Goal: Task Accomplishment & Management: Complete application form

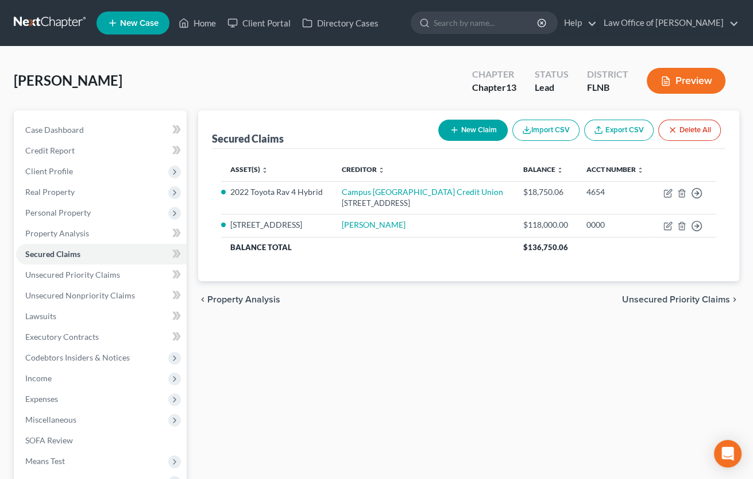
click at [662, 345] on div "Secured Claims New Claim Import CSV Export CSV Delete All Asset(s) expand_more …" at bounding box center [468, 348] width 553 height 477
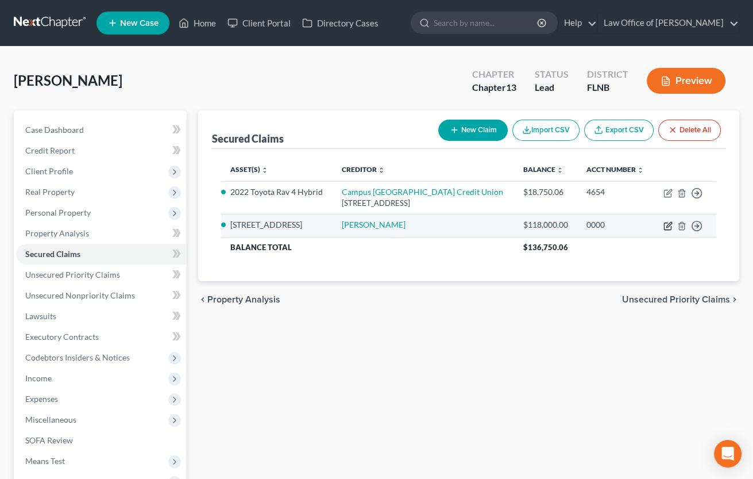
click at [666, 228] on icon "button" at bounding box center [668, 225] width 9 height 9
select select "2"
select select "0"
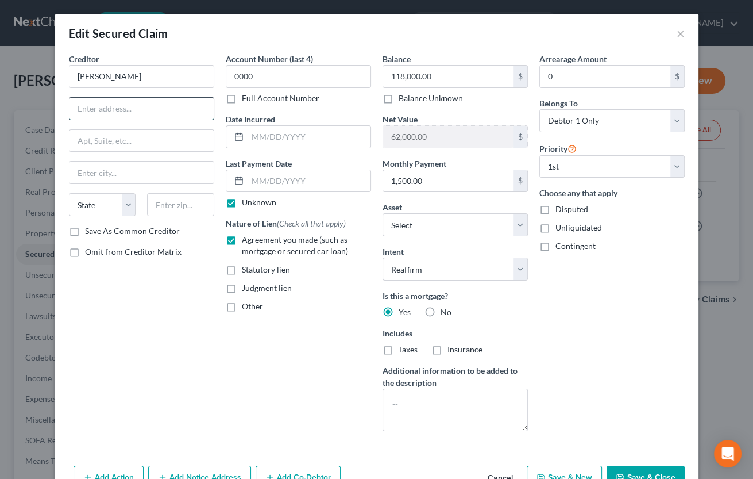
click at [160, 106] on input "text" at bounding box center [142, 109] width 144 height 22
type input "[STREET_ADDRESS]"
type input "33436"
type input "[GEOGRAPHIC_DATA]"
select select "9"
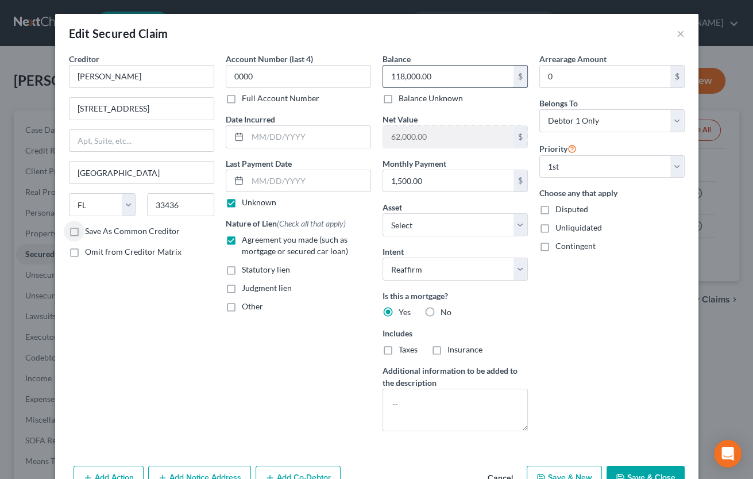
click at [390, 73] on input "118,000.00" at bounding box center [448, 76] width 130 height 22
type input "114,000"
click at [261, 202] on label "Unknown" at bounding box center [259, 201] width 34 height 11
click at [254, 202] on input "Unknown" at bounding box center [249, 199] width 7 height 7
checkbox input "false"
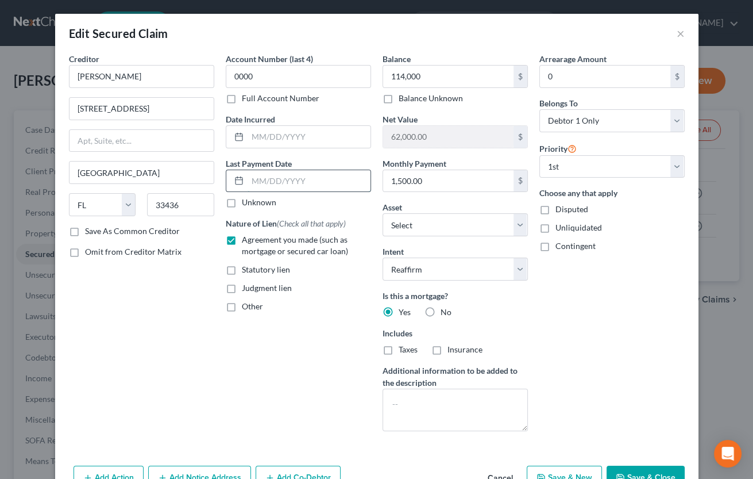
click at [275, 186] on input "text" at bounding box center [309, 181] width 123 height 22
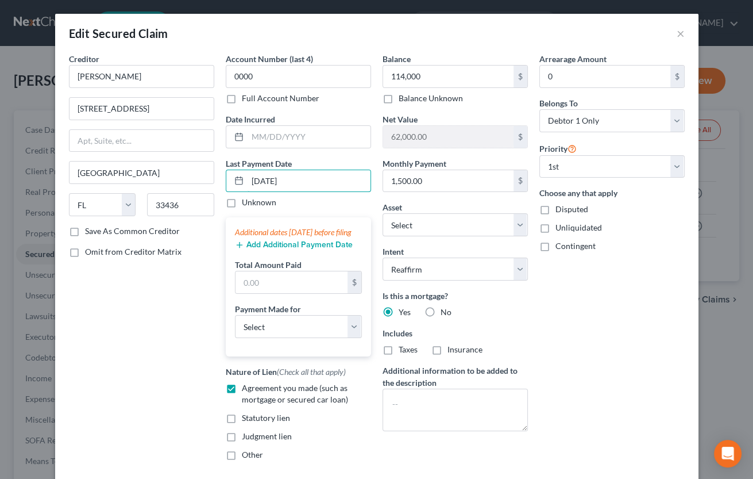
type input "[DATE]"
click at [272, 249] on button "Add Additional Payment Date" at bounding box center [294, 244] width 118 height 9
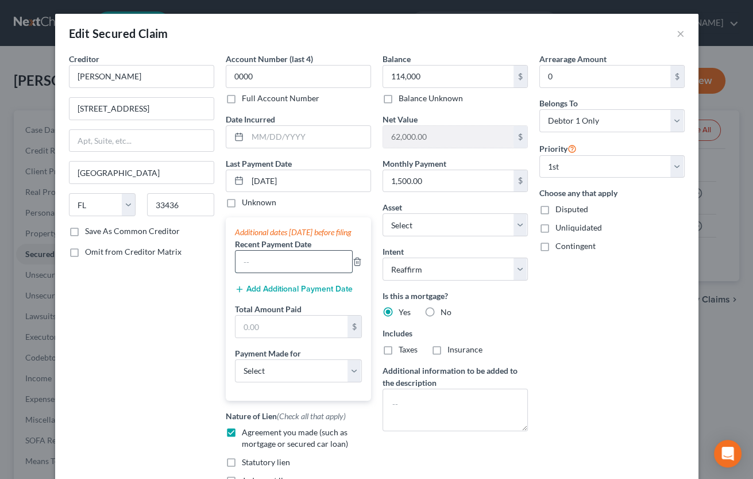
click at [269, 267] on input "text" at bounding box center [294, 261] width 117 height 22
type input "[DATE]"
click at [272, 294] on button "Add Additional Payment Date" at bounding box center [294, 288] width 118 height 9
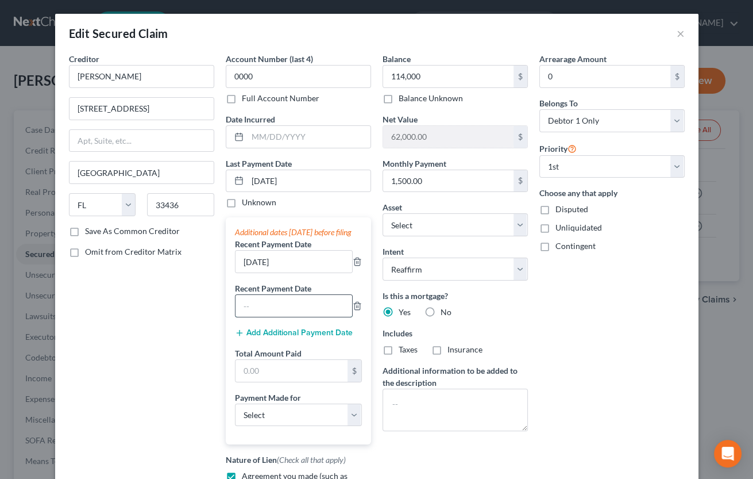
click at [273, 317] on input "text" at bounding box center [294, 306] width 117 height 22
type input "[DATE]"
click at [287, 377] on input "text" at bounding box center [292, 371] width 112 height 22
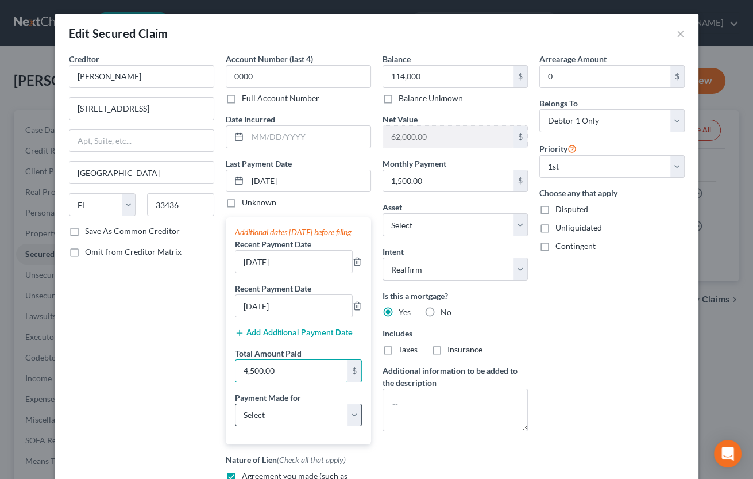
type input "4,500.00"
select select "3"
click option "Mortgage" at bounding box center [0, 0] width 0 height 0
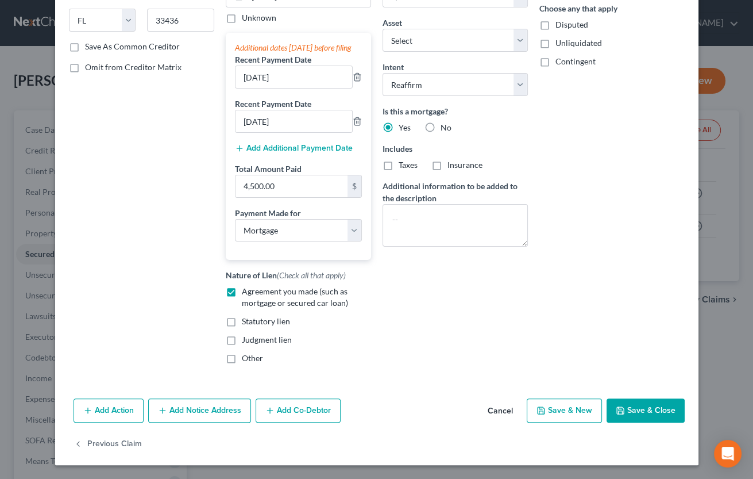
click at [629, 412] on button "Save & Close" at bounding box center [646, 410] width 78 height 24
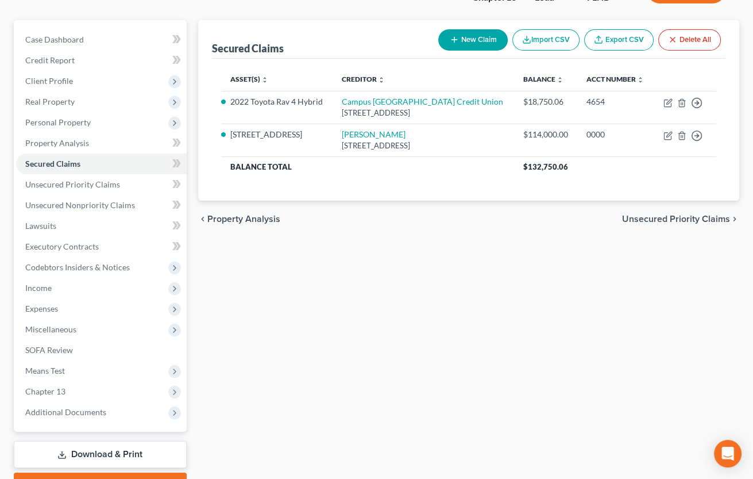
scroll to position [126, 0]
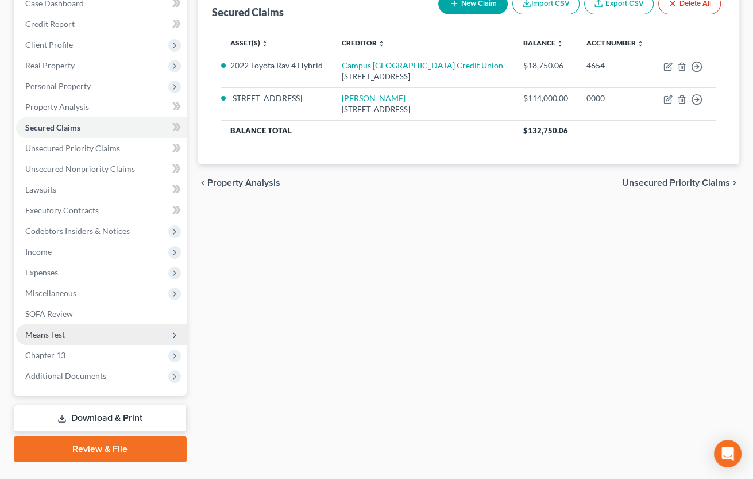
click at [86, 336] on span "Means Test" at bounding box center [101, 334] width 171 height 21
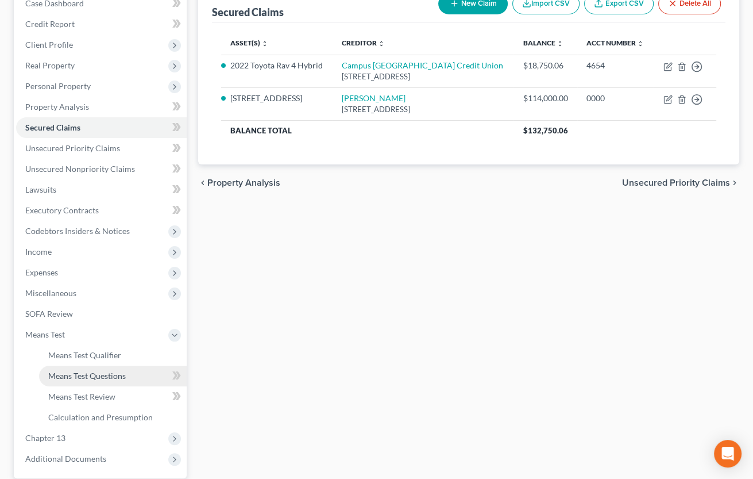
click at [83, 373] on span "Means Test Questions" at bounding box center [87, 376] width 78 height 10
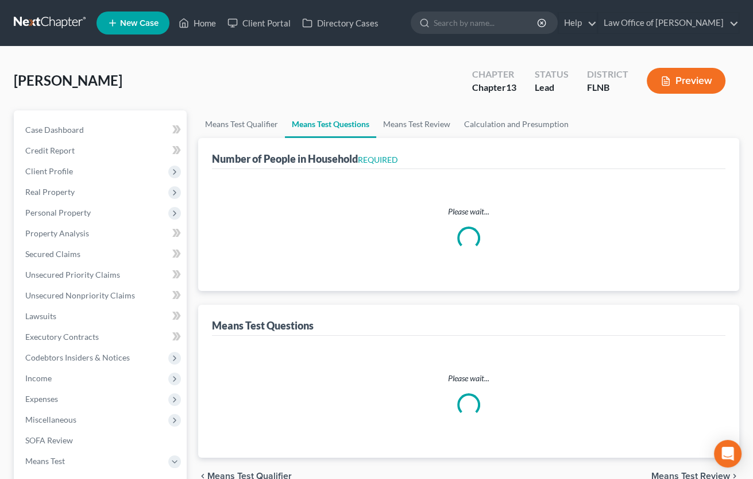
select select "0"
select select "60"
select select "1"
select select "60"
select select "1"
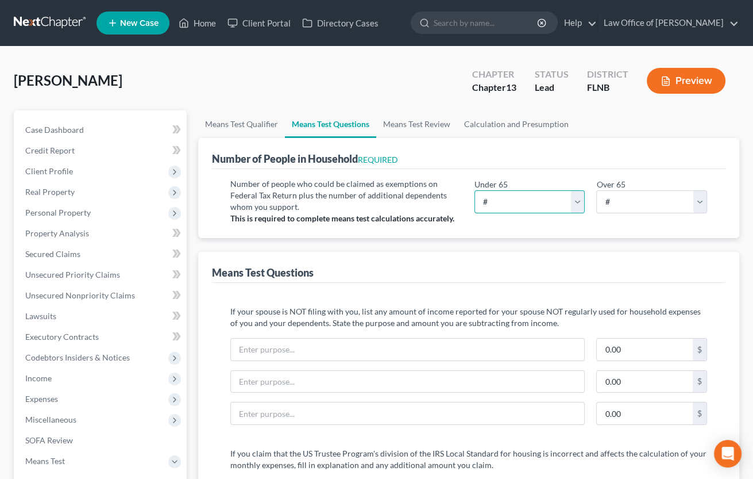
click at [549, 200] on select "# 0 1 2 3 4 5 6 7 8 9 10" at bounding box center [530, 201] width 111 height 23
select select "1"
click option "1" at bounding box center [0, 0] width 0 height 0
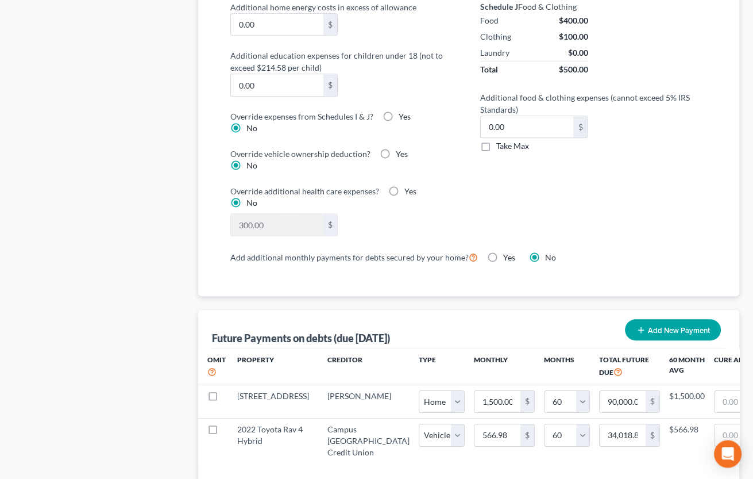
scroll to position [948, 0]
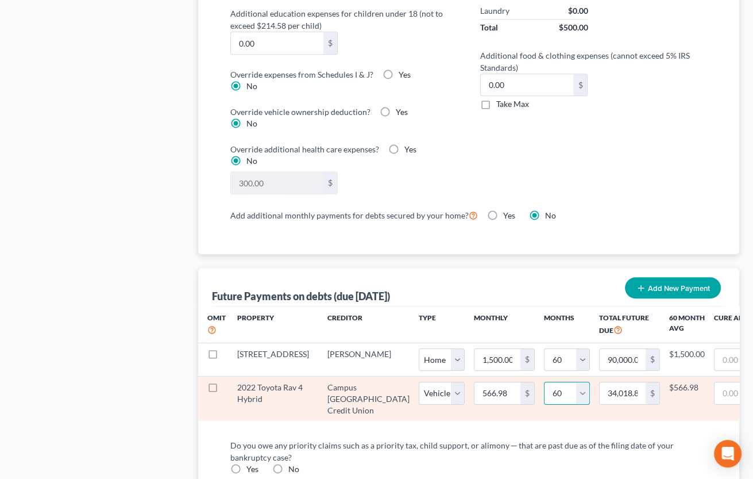
select select "36"
click option "36" at bounding box center [0, 0] width 0 height 0
select select "1"
select select "36"
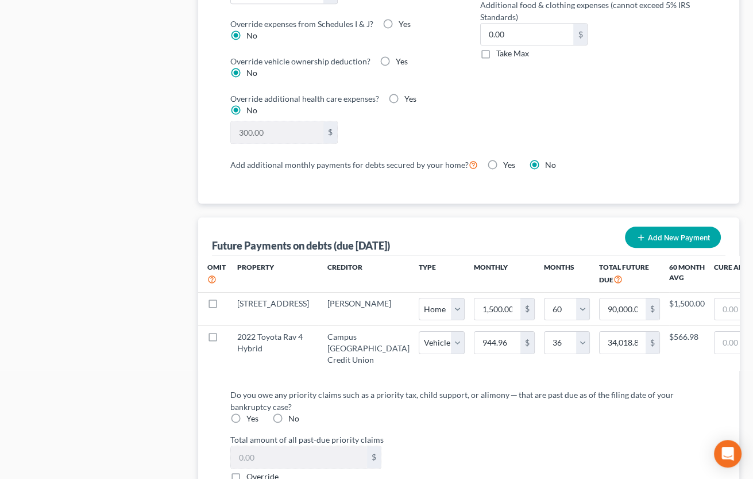
scroll to position [1011, 0]
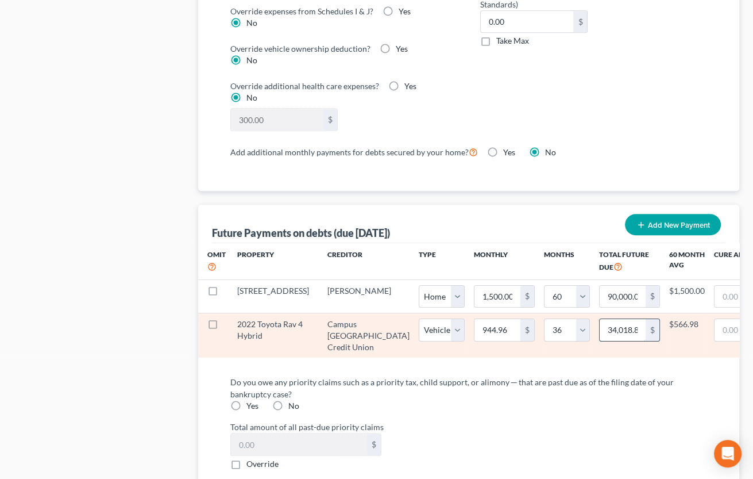
click at [600, 328] on input "34,018.80" at bounding box center [623, 330] width 46 height 22
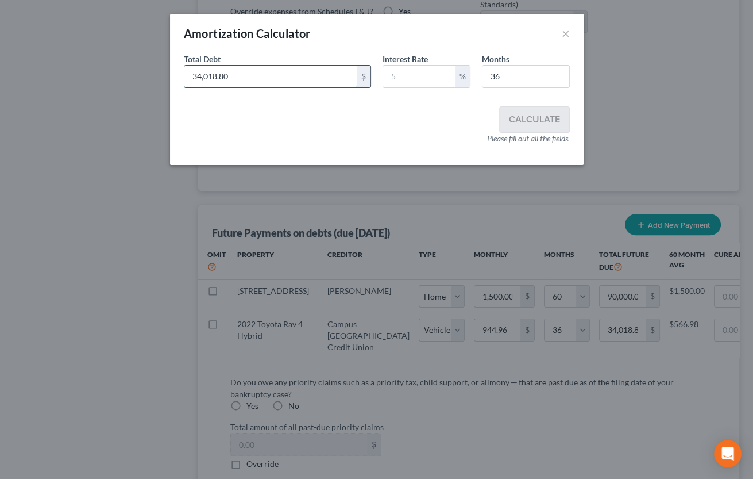
click at [186, 71] on input "34,018.80" at bounding box center [270, 76] width 172 height 22
drag, startPoint x: 186, startPoint y: 71, endPoint x: 250, endPoint y: 78, distance: 65.3
click at [250, 78] on input "34,018.80" at bounding box center [270, 76] width 172 height 22
type input "18,750.06"
click at [400, 77] on input "text" at bounding box center [419, 76] width 72 height 22
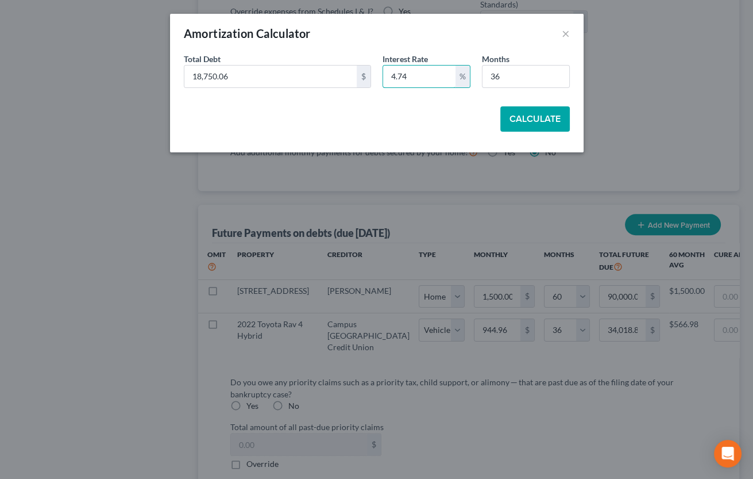
type input "4.74"
click at [535, 119] on button "Calculate" at bounding box center [535, 118] width 70 height 25
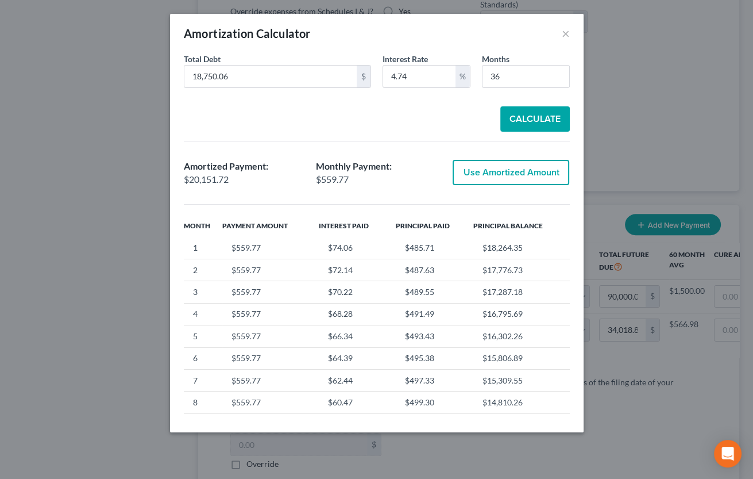
click at [511, 171] on button "Use Amortized Amount" at bounding box center [511, 172] width 117 height 25
type input "559.76"
type input "20,151.71"
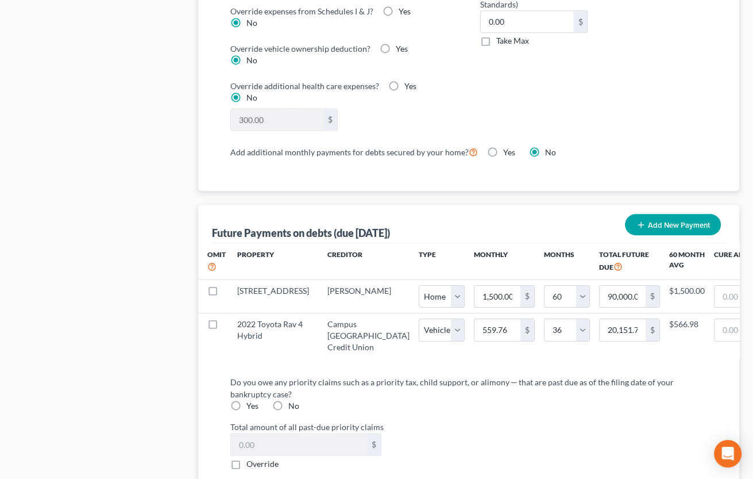
select select "1"
select select "36"
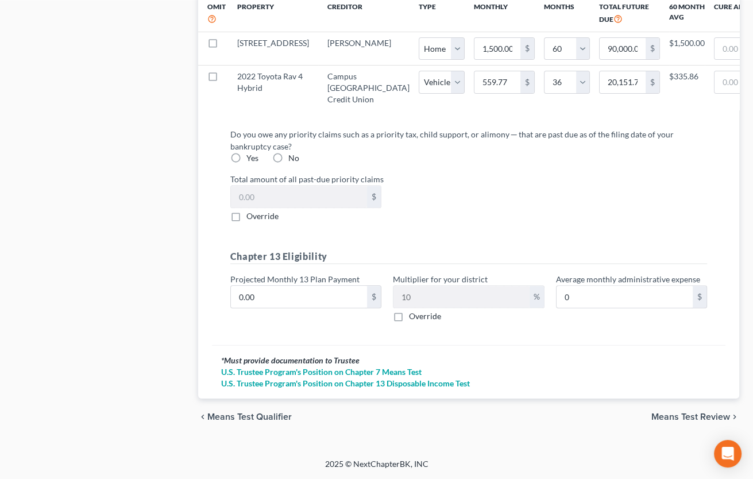
click at [246, 163] on label "Yes" at bounding box center [252, 157] width 12 height 11
click at [251, 160] on input "Yes" at bounding box center [254, 155] width 7 height 7
radio input "true"
click at [246, 220] on label "Override" at bounding box center [262, 215] width 32 height 11
click at [251, 218] on input "Override" at bounding box center [254, 213] width 7 height 7
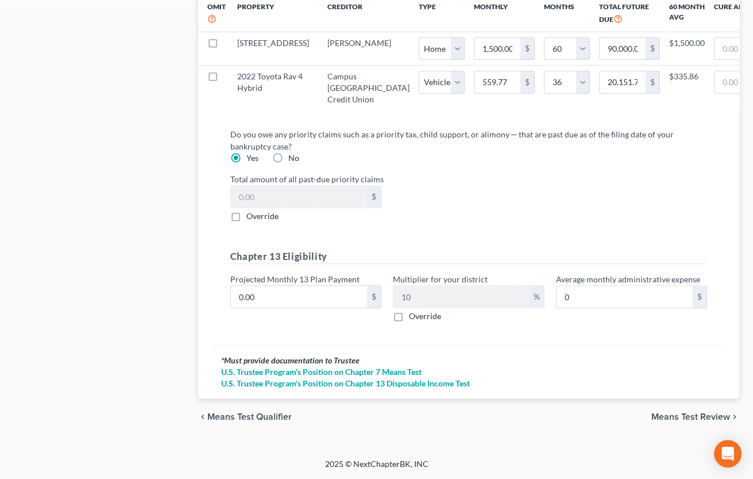
checkbox input "true"
click at [242, 200] on input "0.00" at bounding box center [299, 197] width 136 height 22
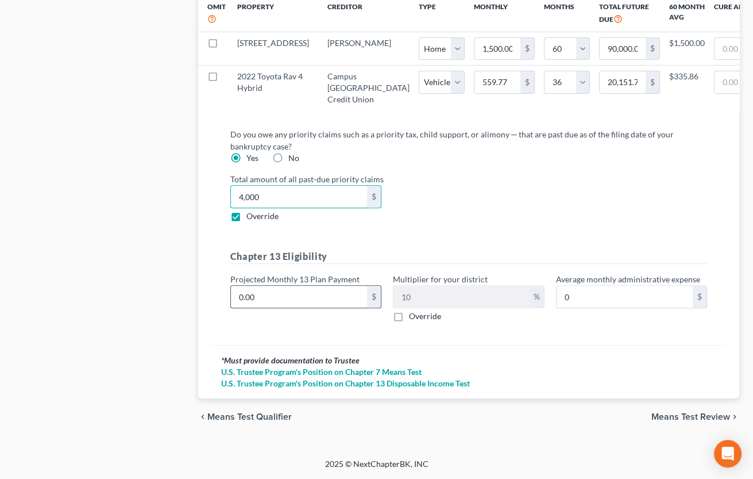
type input "4,000"
click at [264, 306] on input "0.00" at bounding box center [299, 297] width 136 height 22
click at [677, 421] on span "Means Test Review" at bounding box center [690, 416] width 79 height 9
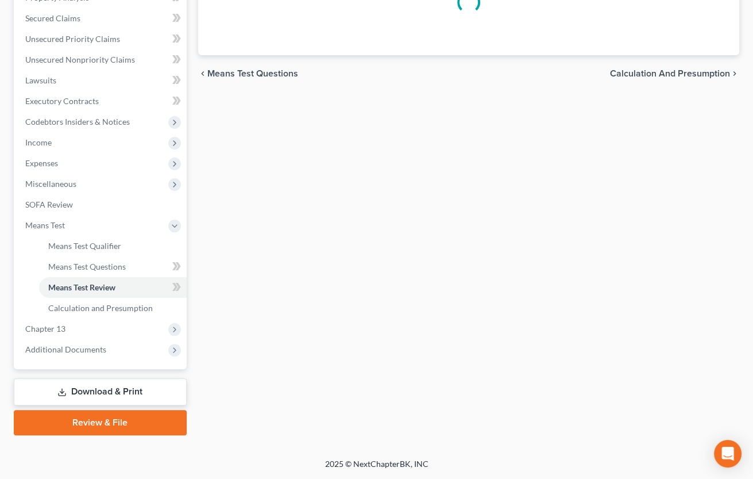
scroll to position [234, 0]
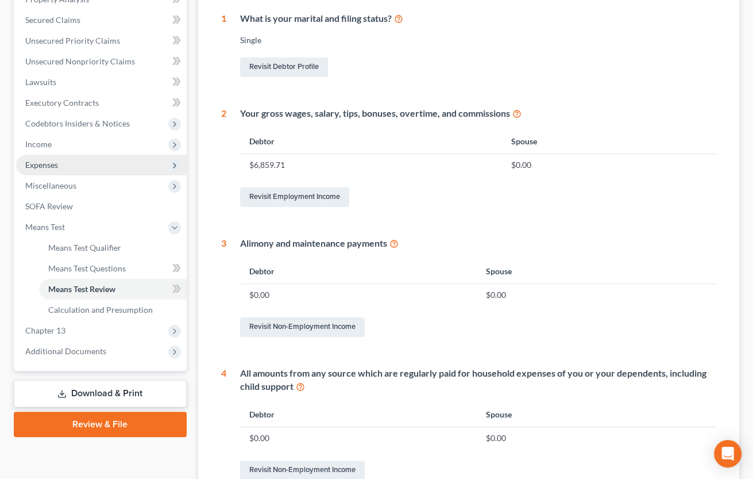
click at [52, 163] on span "Expenses" at bounding box center [41, 165] width 33 height 10
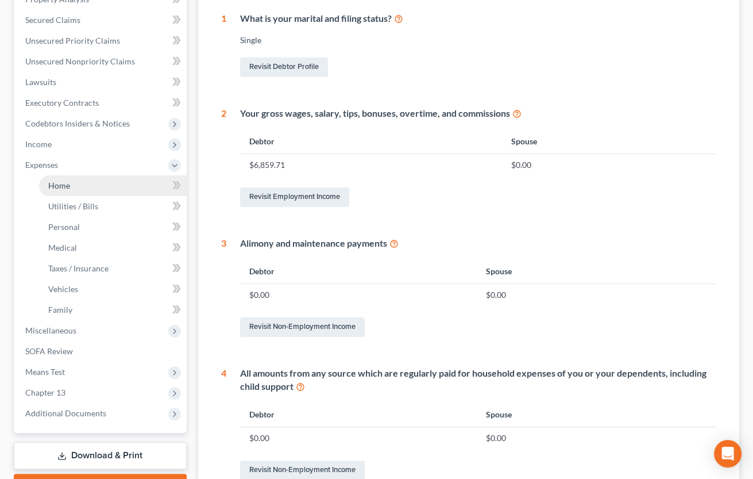
click at [71, 184] on link "Home" at bounding box center [113, 185] width 148 height 21
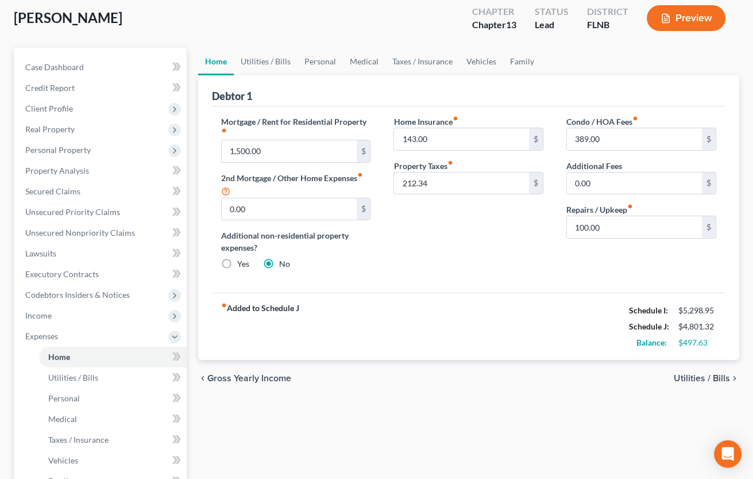
scroll to position [63, 0]
click at [685, 377] on span "Utilities / Bills" at bounding box center [702, 377] width 56 height 9
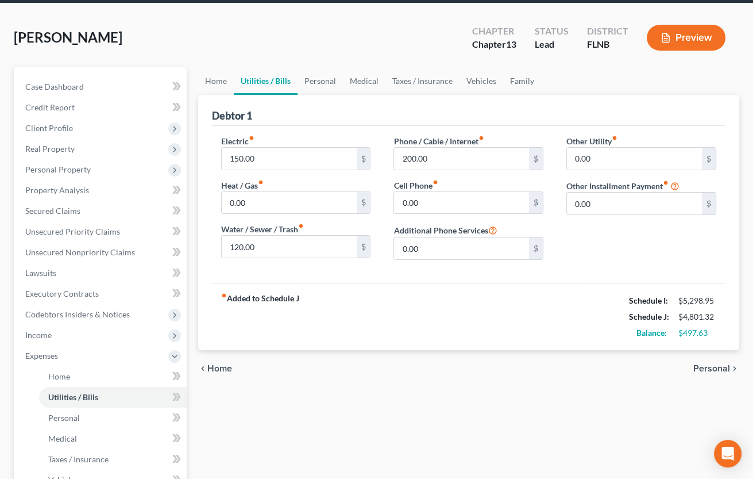
scroll to position [63, 0]
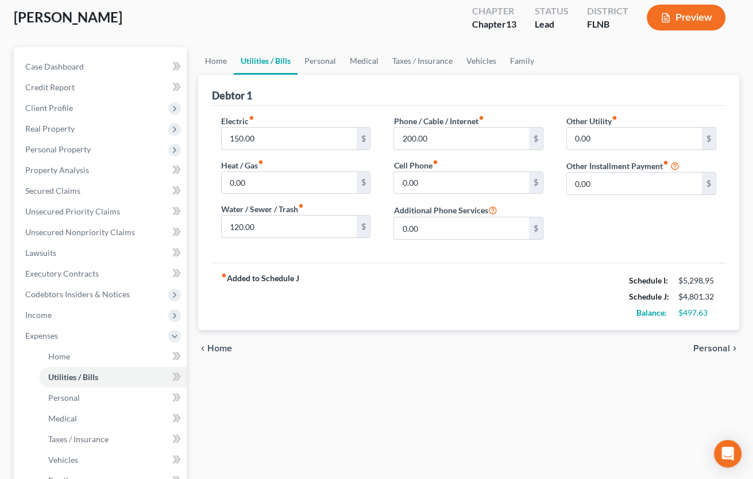
click at [701, 348] on span "Personal" at bounding box center [711, 348] width 37 height 9
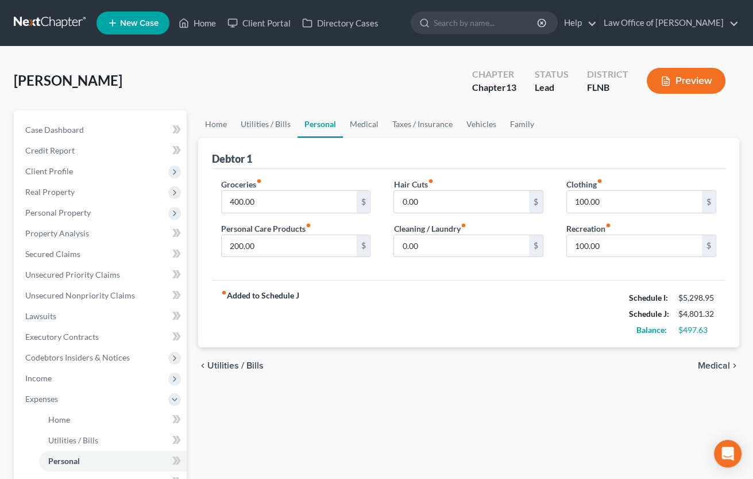
click at [719, 369] on span "Medical" at bounding box center [714, 365] width 32 height 9
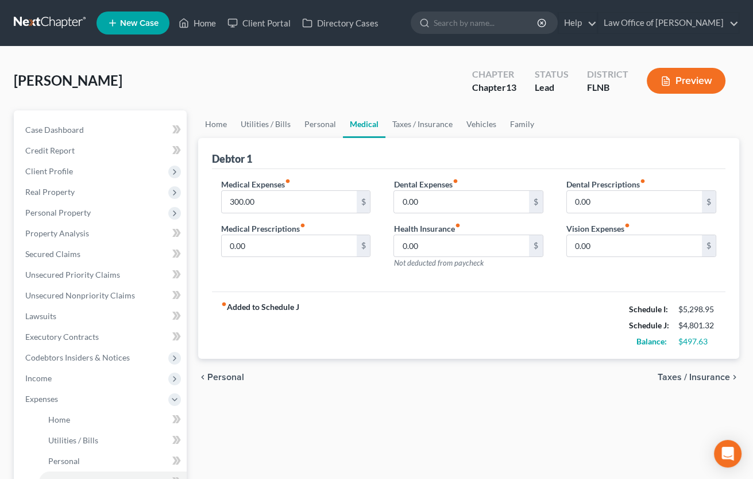
click at [668, 374] on span "Taxes / Insurance" at bounding box center [694, 376] width 72 height 9
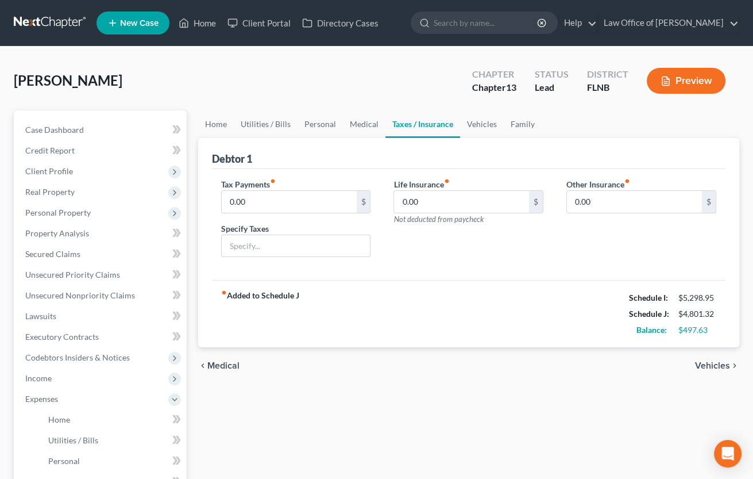
click at [716, 368] on span "Vehicles" at bounding box center [712, 365] width 35 height 9
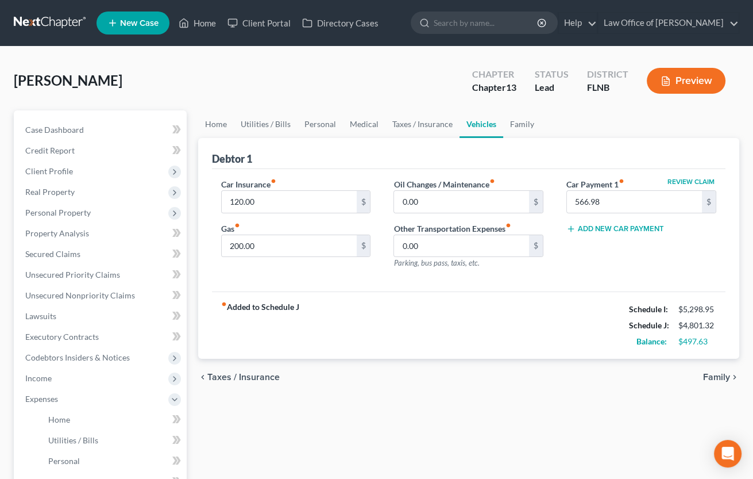
click at [712, 376] on span "Family" at bounding box center [716, 376] width 27 height 9
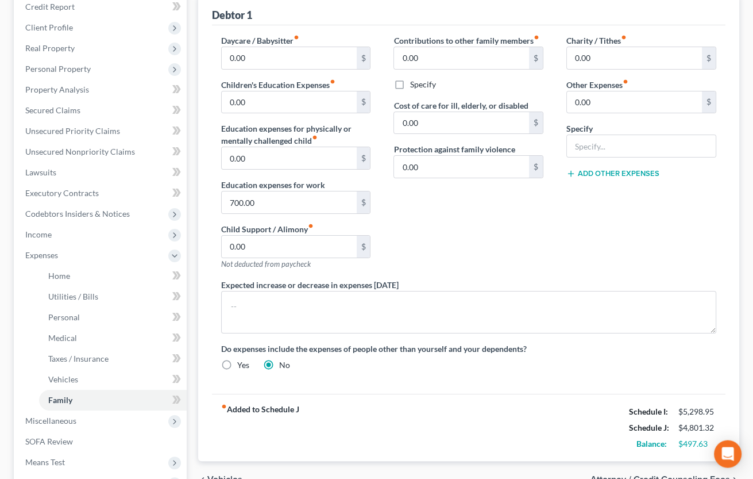
scroll to position [190, 0]
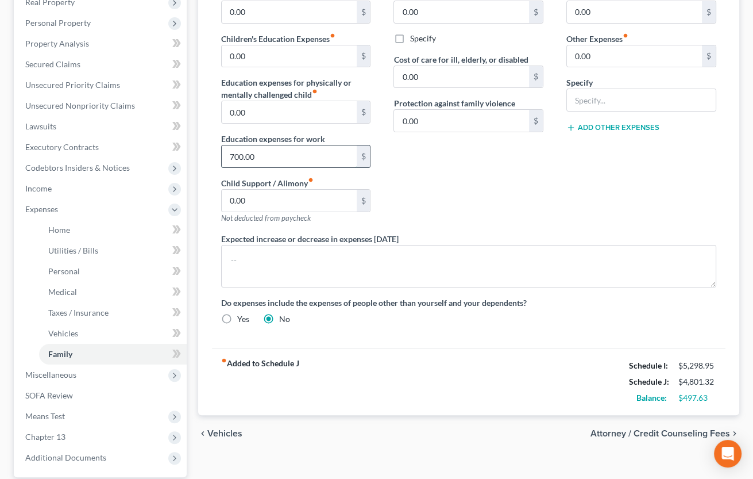
drag, startPoint x: 225, startPoint y: 153, endPoint x: 290, endPoint y: 161, distance: 65.5
click at [290, 161] on input "700.00" at bounding box center [289, 156] width 135 height 22
click at [313, 152] on input "0" at bounding box center [289, 156] width 135 height 22
click at [587, 205] on div "Charity / Tithes fiber_manual_record 0.00 $ Other Expenses fiber_manual_record …" at bounding box center [641, 111] width 173 height 244
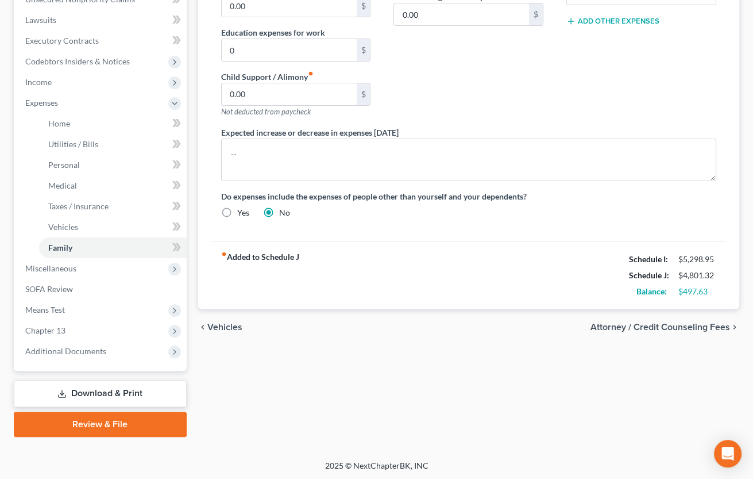
click at [629, 326] on span "Attorney / Credit Counseling Fees" at bounding box center [661, 326] width 140 height 9
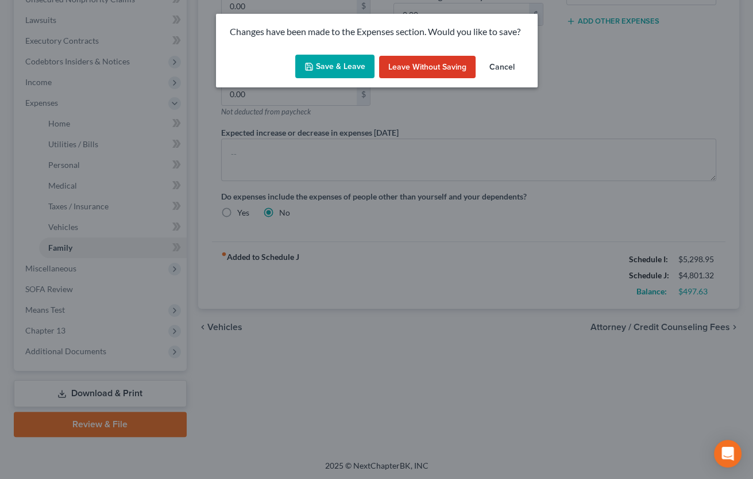
click at [334, 68] on button "Save & Leave" at bounding box center [334, 67] width 79 height 24
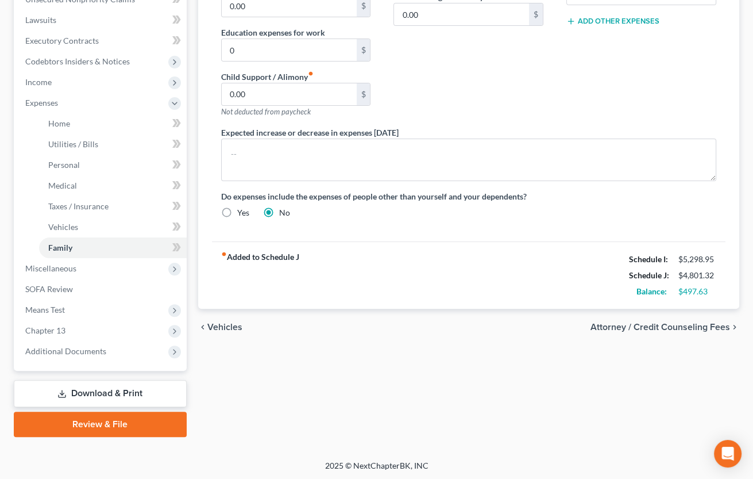
type input "0.00"
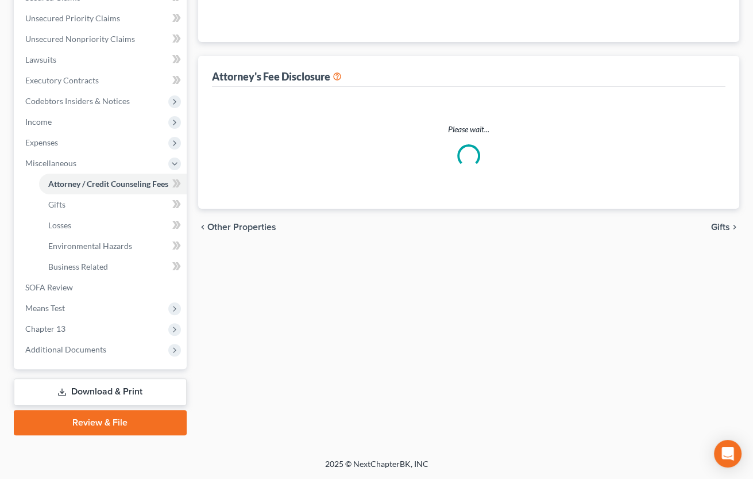
scroll to position [254, 0]
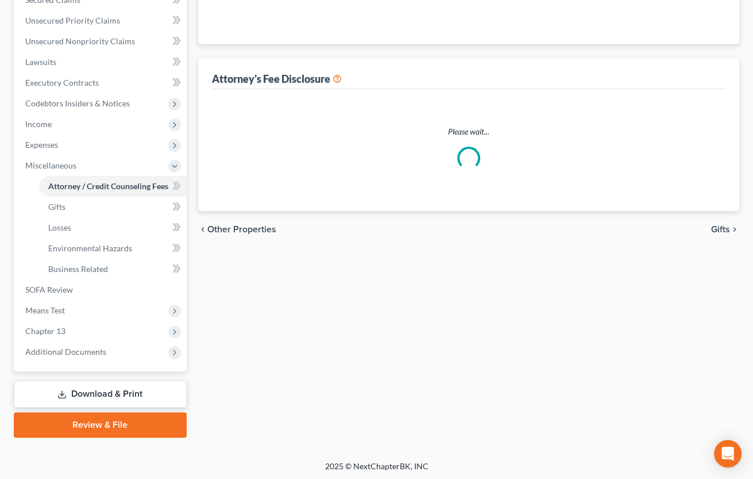
select select "6"
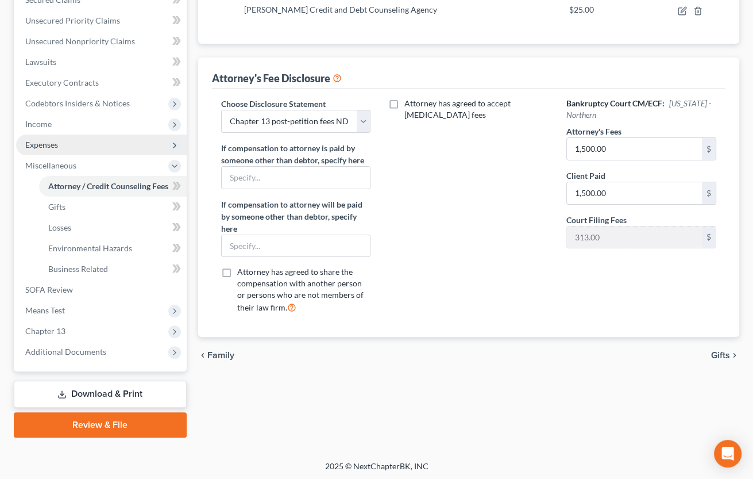
click at [49, 147] on span "Expenses" at bounding box center [41, 145] width 33 height 10
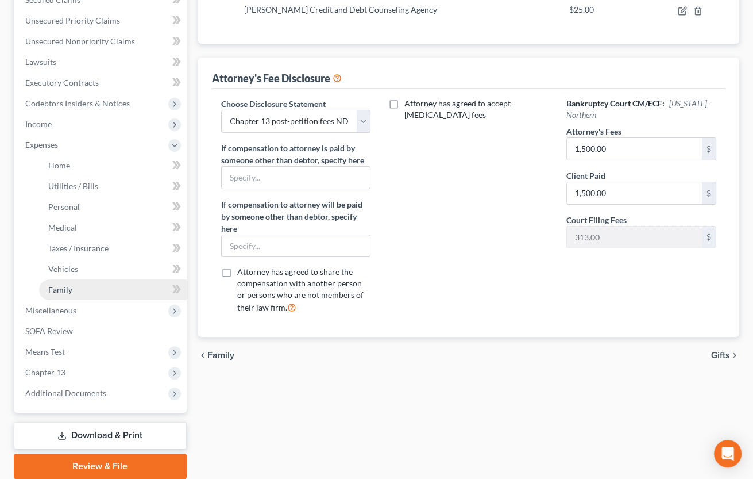
click at [67, 283] on link "Family" at bounding box center [113, 289] width 148 height 21
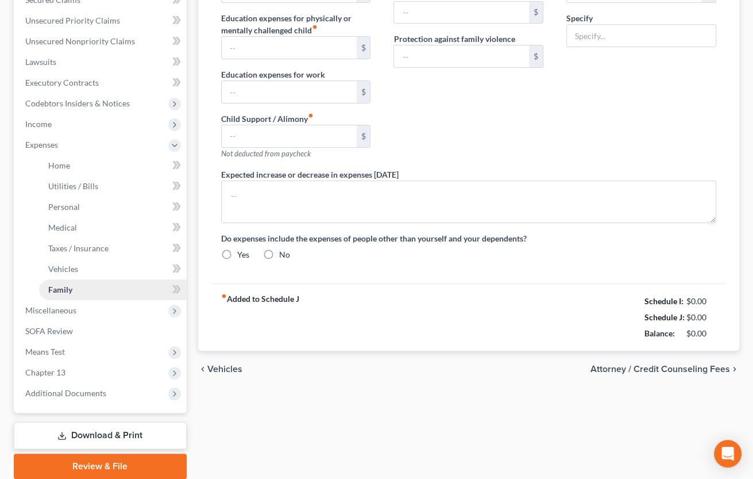
type input "0.00"
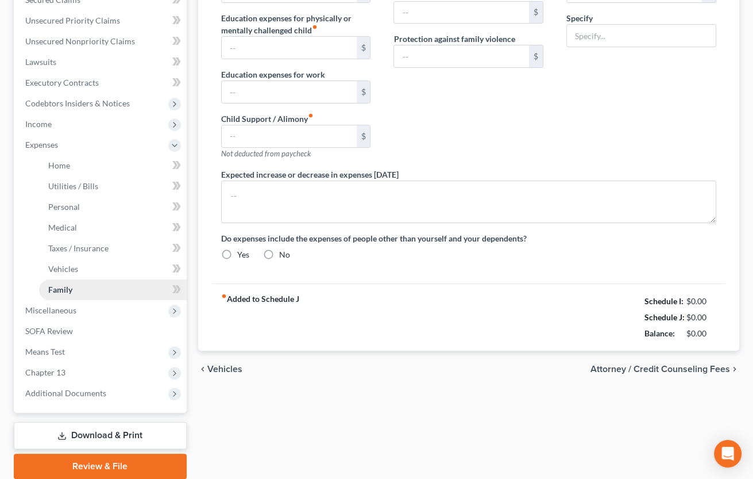
type input "0.00"
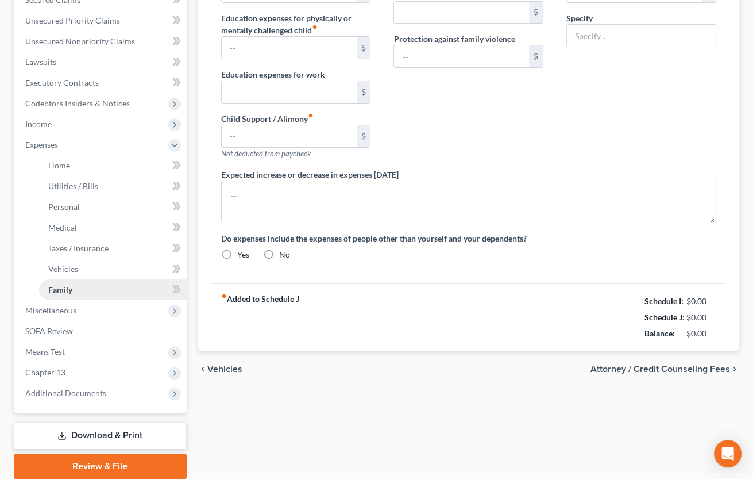
radio input "true"
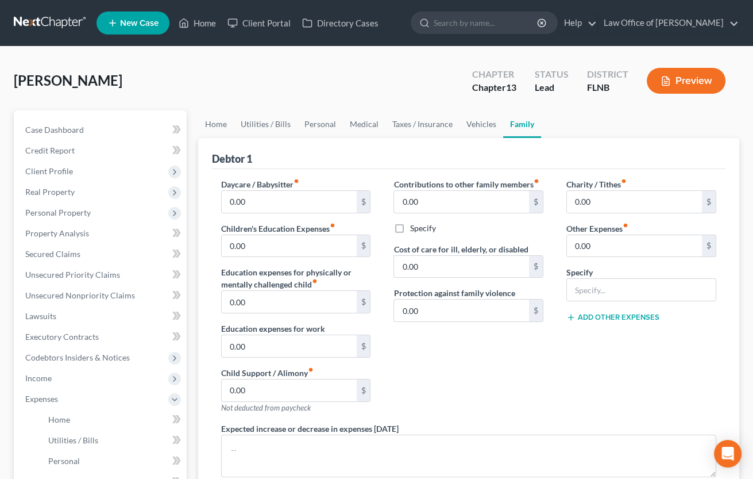
scroll to position [253, 0]
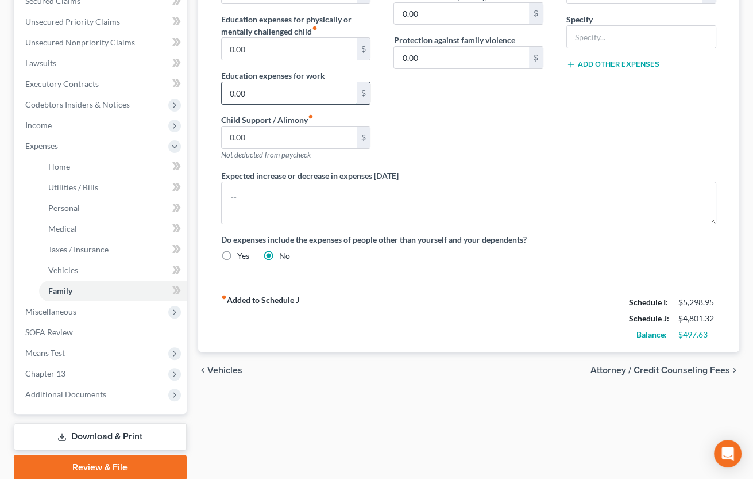
click at [229, 95] on input "0.00" at bounding box center [289, 93] width 135 height 22
click at [226, 86] on input "700" at bounding box center [289, 93] width 135 height 22
type input "0.00"
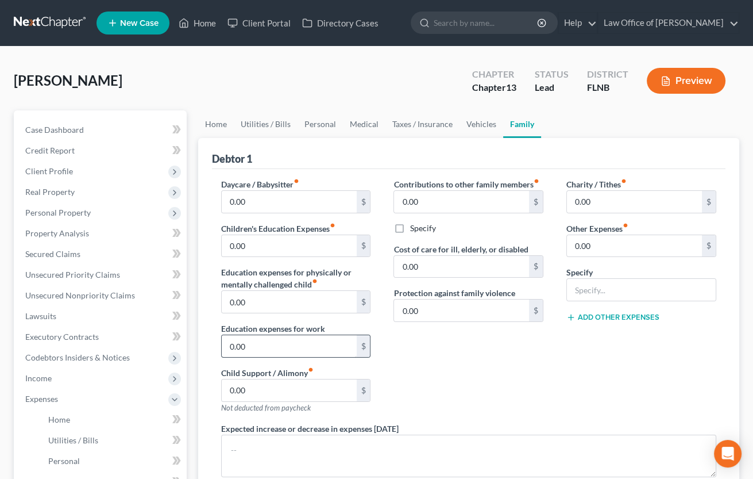
scroll to position [265, 0]
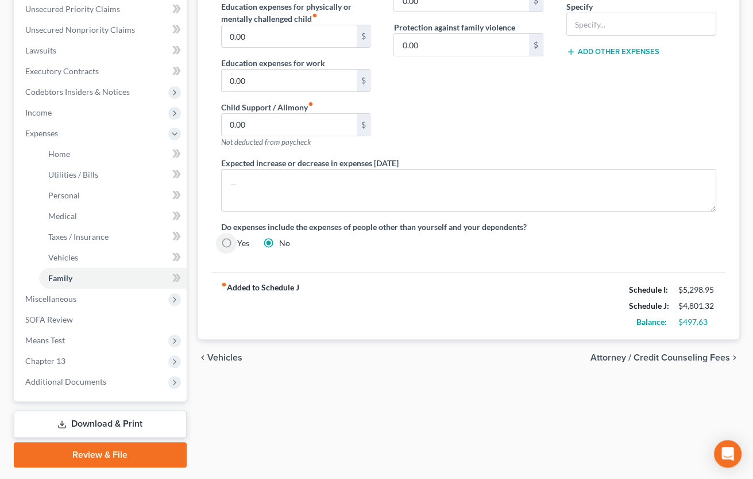
click at [604, 354] on span "Attorney / Credit Counseling Fees" at bounding box center [661, 357] width 140 height 9
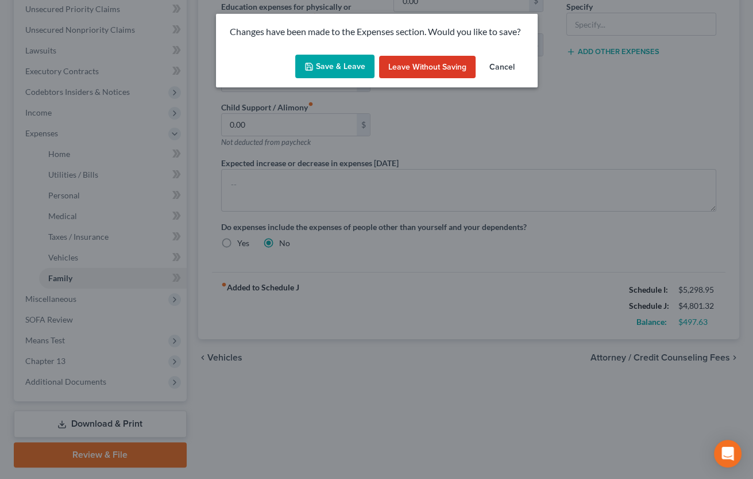
click at [335, 57] on button "Save & Leave" at bounding box center [334, 67] width 79 height 24
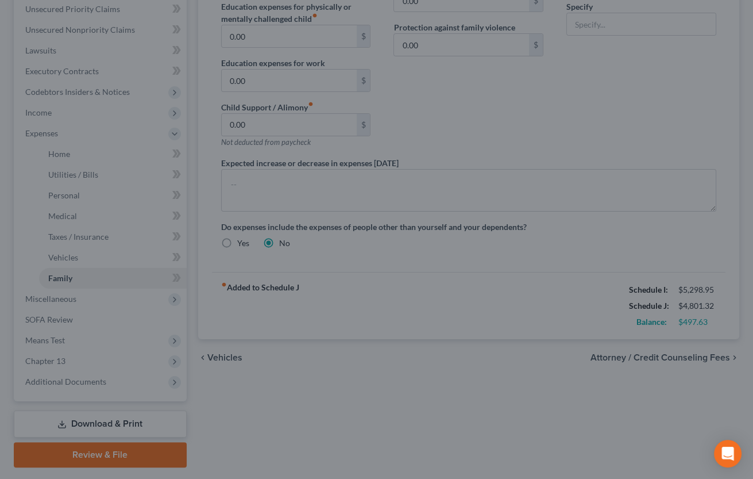
select select "6"
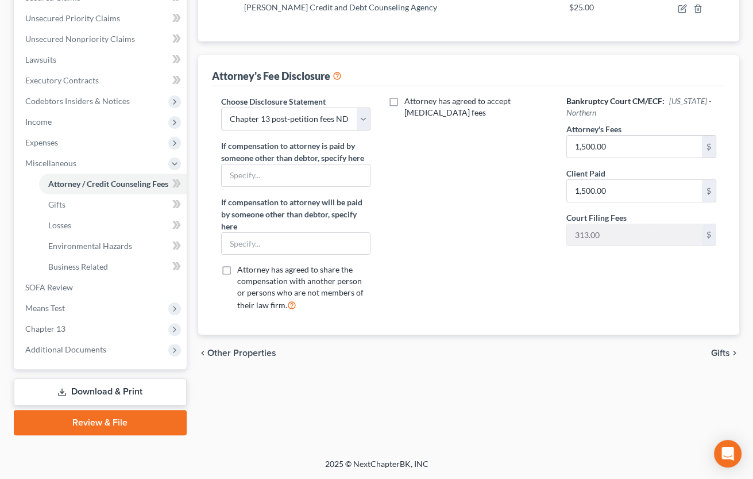
scroll to position [254, 0]
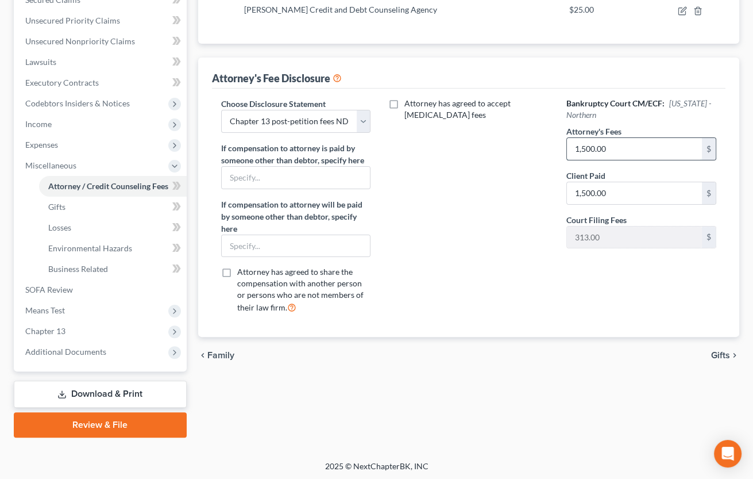
click at [573, 148] on input "1,500.00" at bounding box center [634, 149] width 135 height 22
type input "5,000"
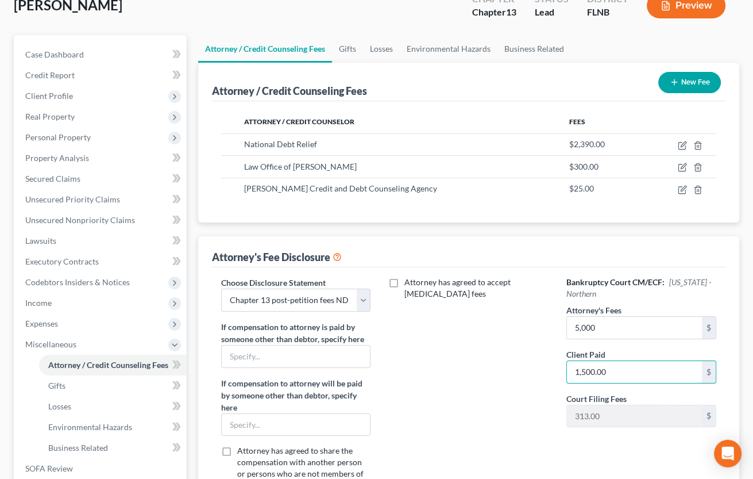
scroll to position [64, 0]
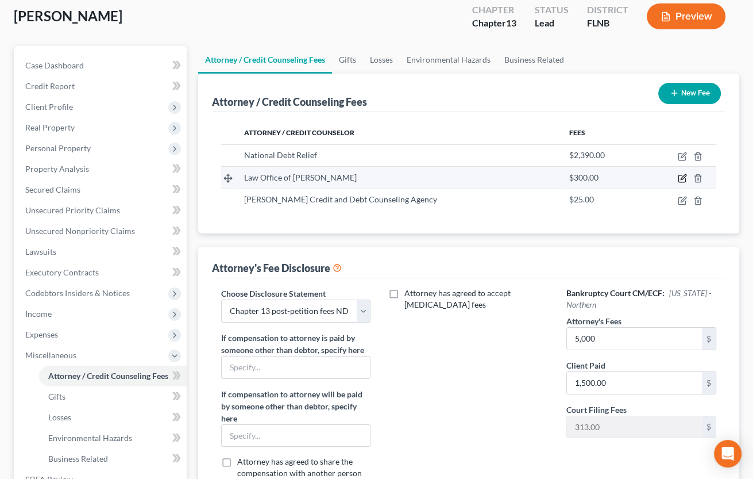
click at [685, 178] on icon "button" at bounding box center [681, 178] width 7 height 7
select select "9"
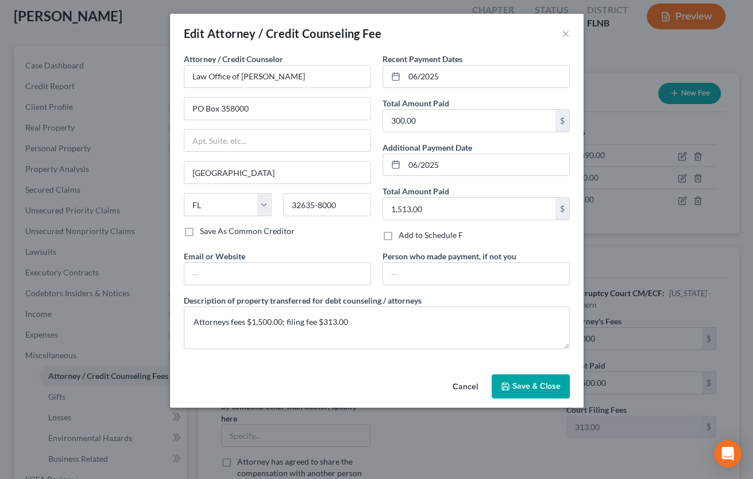
click at [515, 387] on span "Save & Close" at bounding box center [536, 386] width 48 height 10
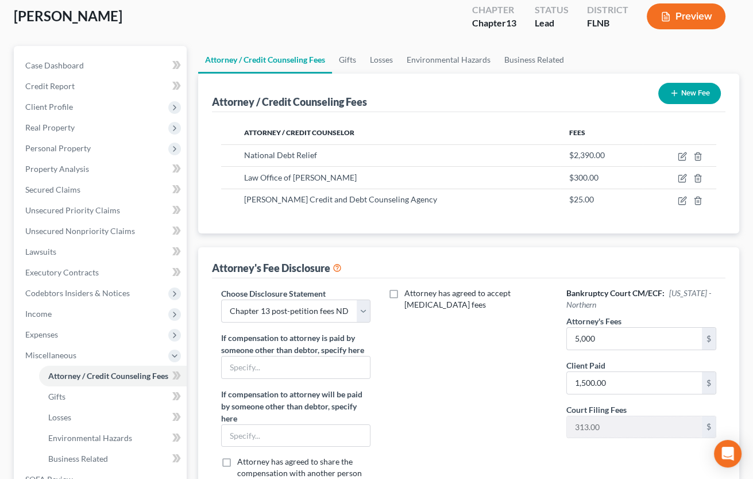
scroll to position [254, 0]
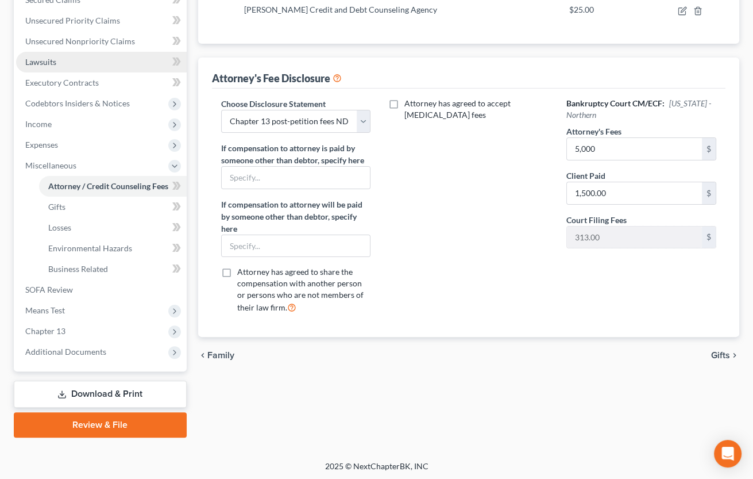
click at [49, 63] on span "Lawsuits" at bounding box center [40, 62] width 31 height 10
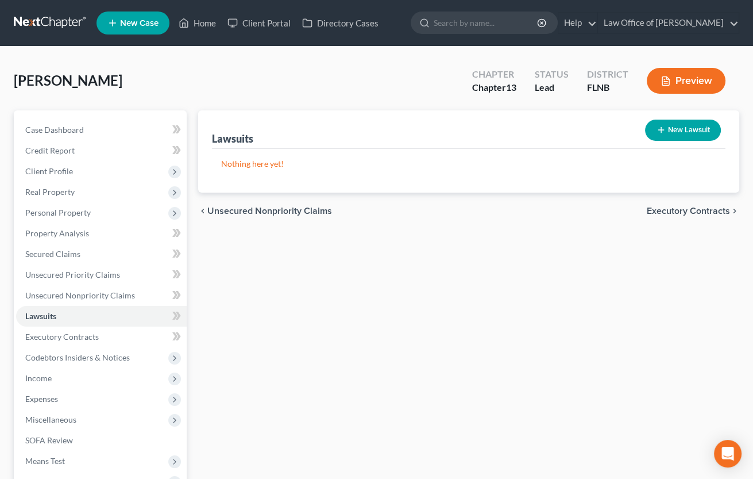
click at [659, 130] on icon "button" at bounding box center [661, 129] width 9 height 9
select select "0"
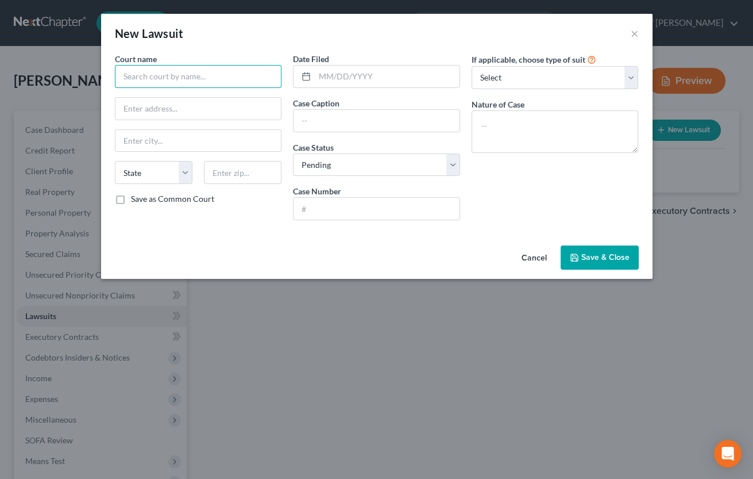
click at [254, 75] on input "text" at bounding box center [198, 76] width 167 height 23
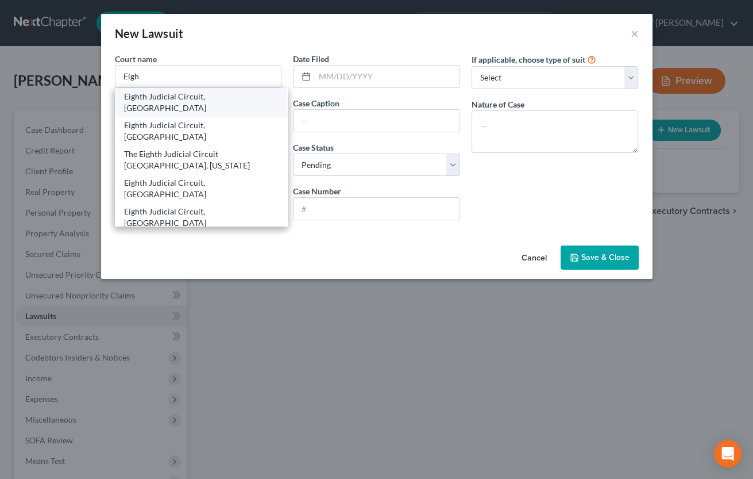
click at [244, 98] on div "Eighth Judicial Circuit, [GEOGRAPHIC_DATA]" at bounding box center [201, 102] width 155 height 23
type input "Eighth Judicial Circuit, [GEOGRAPHIC_DATA]"
type input "[STREET_ADDRESS]"
type input "[GEOGRAPHIC_DATA]"
select select "9"
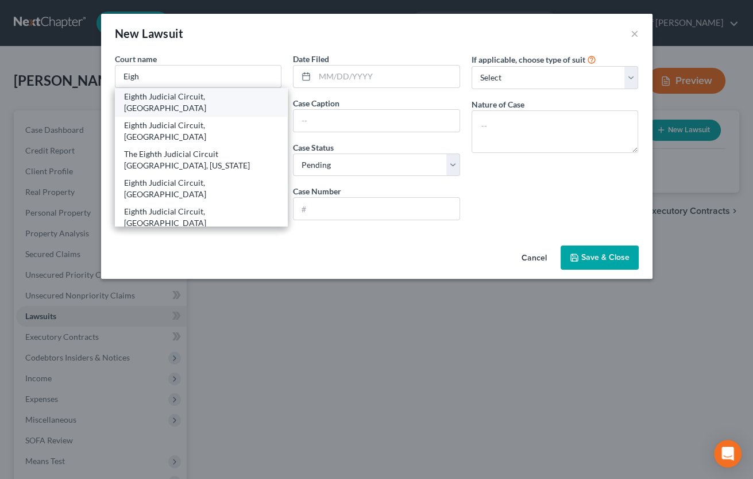
type input "32601"
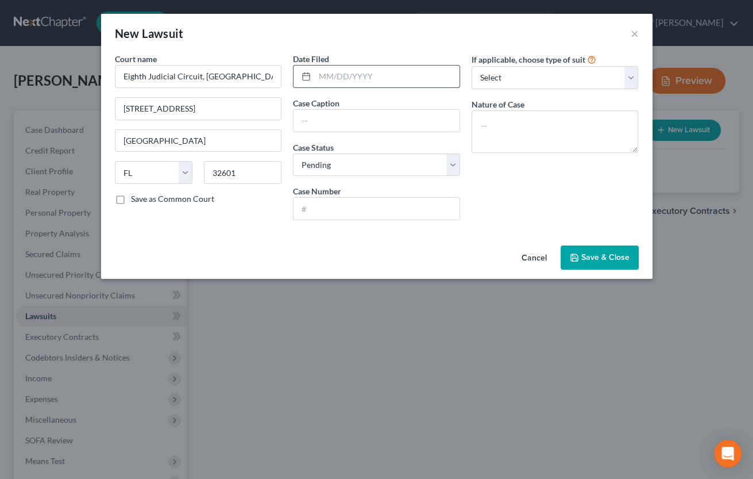
click at [333, 74] on input "text" at bounding box center [387, 76] width 145 height 22
type input "[DATE]"
paste input "01 2025 CC 004130"
click at [310, 211] on input "01 2025 CC 004130" at bounding box center [377, 209] width 166 height 22
type input "01:2025-CC-004130"
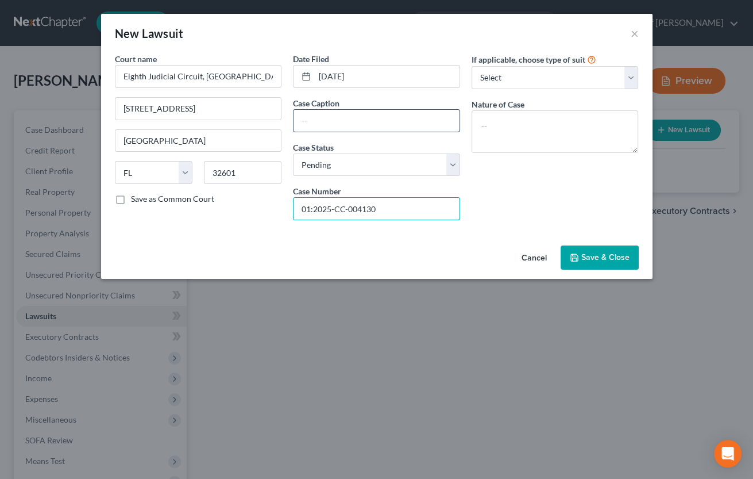
click at [329, 122] on input "text" at bounding box center [377, 121] width 166 height 22
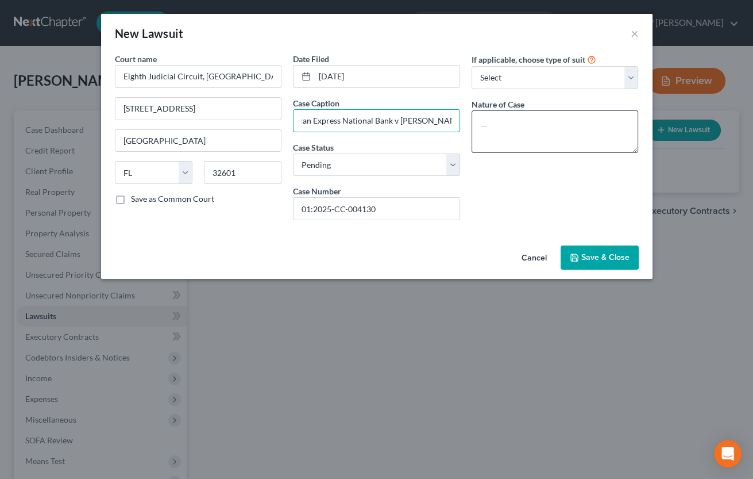
type input "American Express National Bank v [PERSON_NAME]"
click at [492, 125] on textarea at bounding box center [555, 131] width 167 height 43
type textarea "Collections"
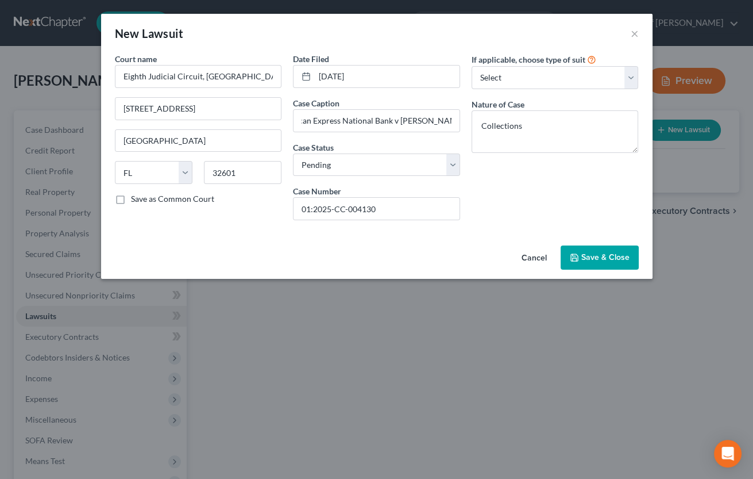
click at [576, 261] on icon "button" at bounding box center [574, 257] width 9 height 9
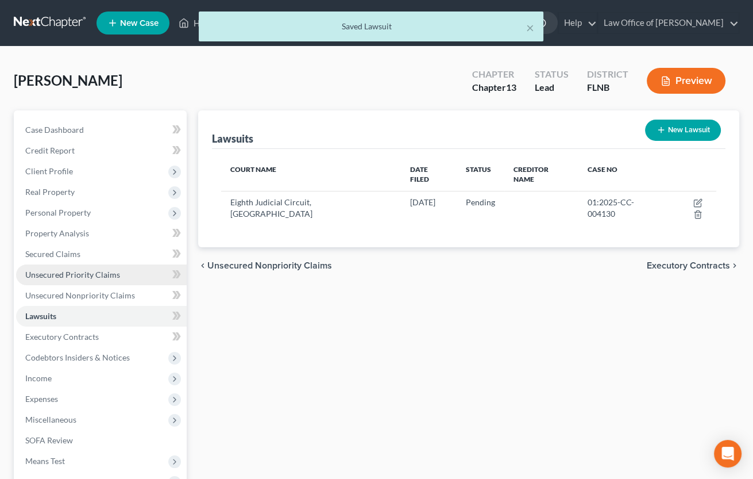
click at [53, 277] on span "Unsecured Priority Claims" at bounding box center [72, 274] width 95 height 10
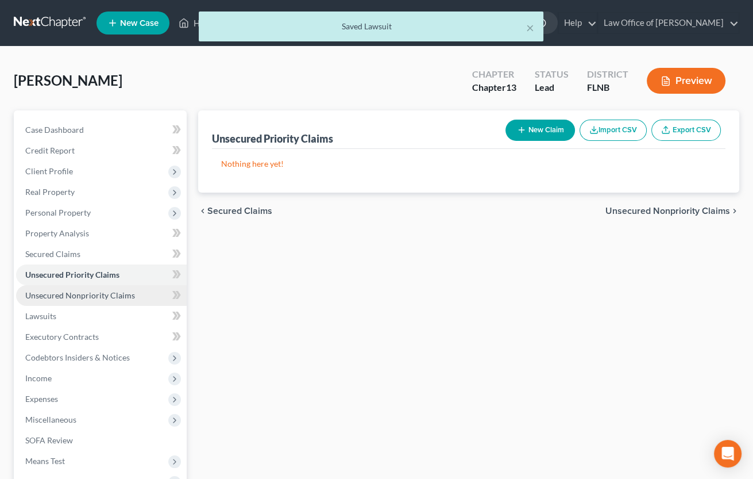
click at [53, 295] on span "Unsecured Nonpriority Claims" at bounding box center [80, 295] width 110 height 10
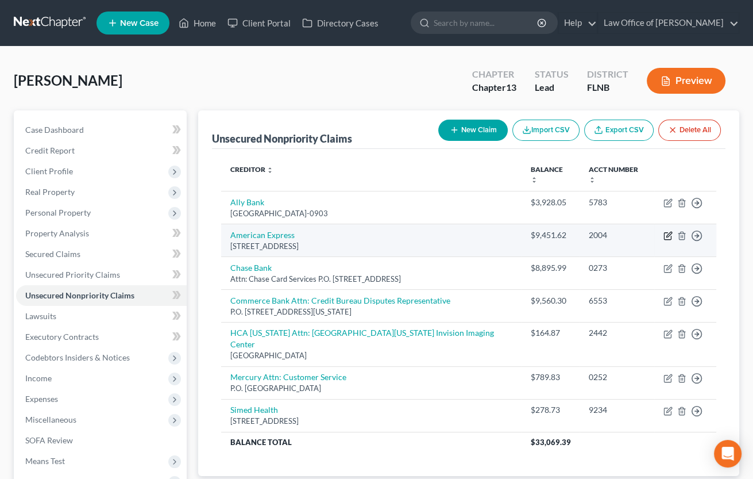
click at [666, 231] on icon "button" at bounding box center [668, 235] width 9 height 9
select select "45"
select select "2"
select select "0"
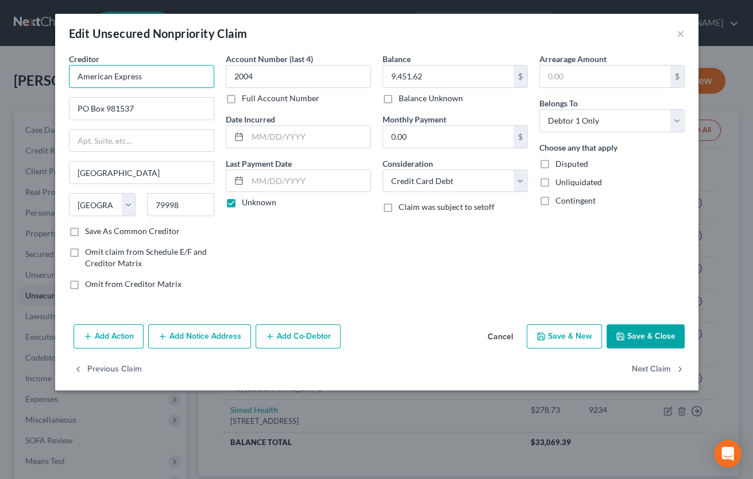
click at [168, 77] on input "American Express" at bounding box center [141, 76] width 145 height 23
type input "American Express National Bank"
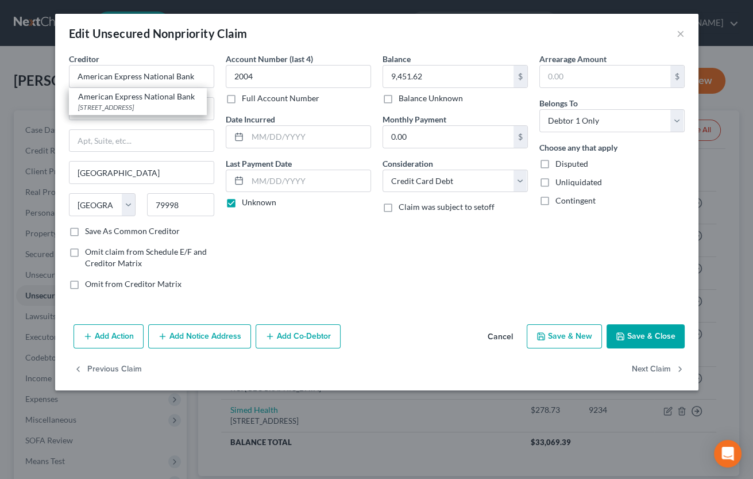
click at [200, 338] on button "Add Notice Address" at bounding box center [199, 336] width 103 height 24
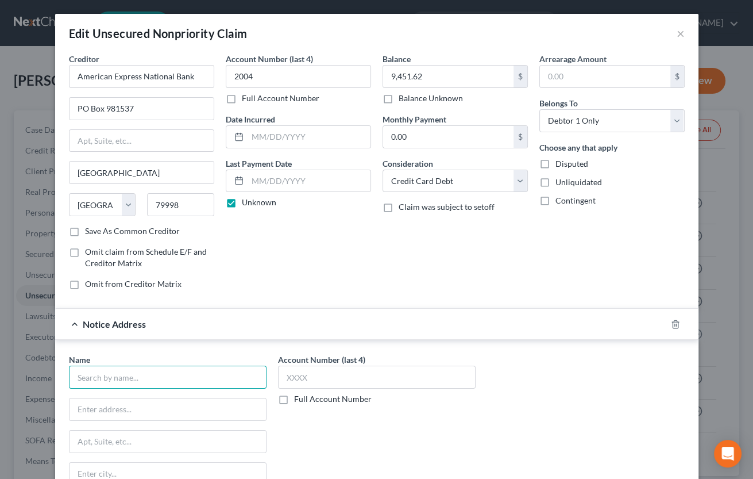
click at [182, 369] on input "text" at bounding box center [168, 376] width 198 height 23
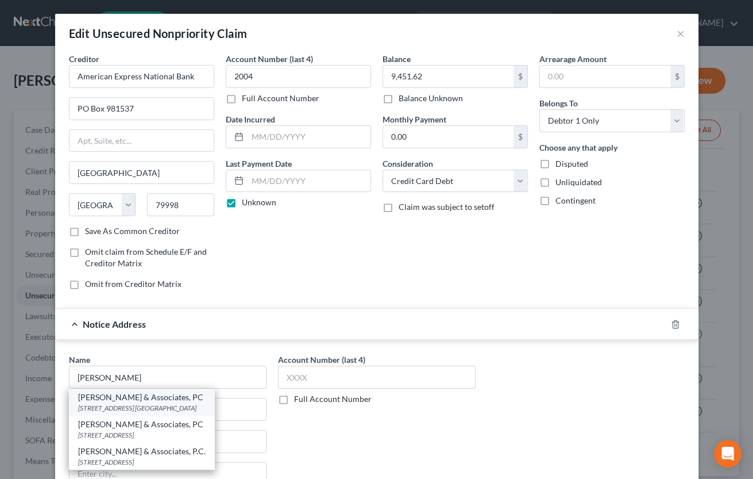
click at [185, 405] on div "[STREET_ADDRESS] [GEOGRAPHIC_DATA]" at bounding box center [142, 408] width 128 height 10
type input "[PERSON_NAME] & Associates, PC"
type input "[STREET_ADDRESS]"
type input "Suite 100"
type input "[GEOGRAPHIC_DATA]"
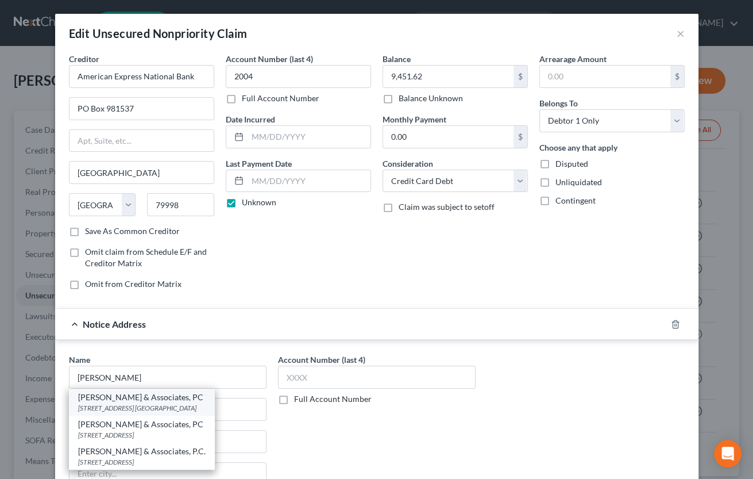
select select "9"
type input "32256"
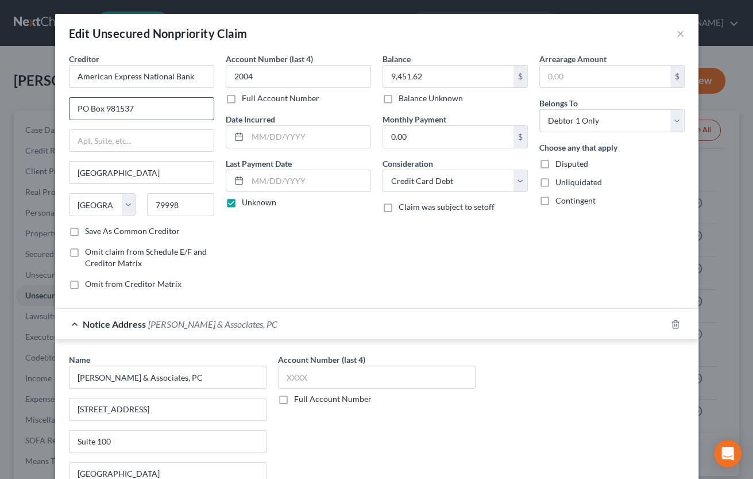
click at [130, 107] on input "PO Box 981537" at bounding box center [142, 109] width 144 height 22
drag, startPoint x: 130, startPoint y: 107, endPoint x: 149, endPoint y: 108, distance: 19.0
click at [149, 108] on input "PO Box 981537" at bounding box center [142, 109] width 144 height 22
type input "PO Box 981535"
click at [85, 230] on label "Save As Common Creditor" at bounding box center [132, 230] width 95 height 11
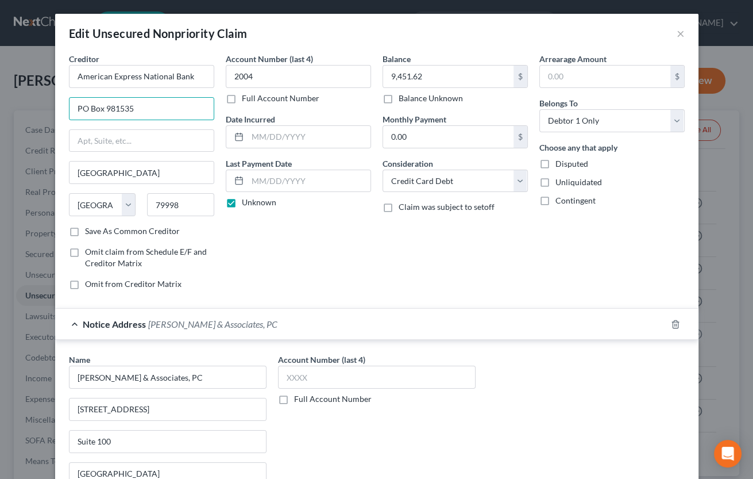
click at [90, 230] on input "Save As Common Creditor" at bounding box center [93, 228] width 7 height 7
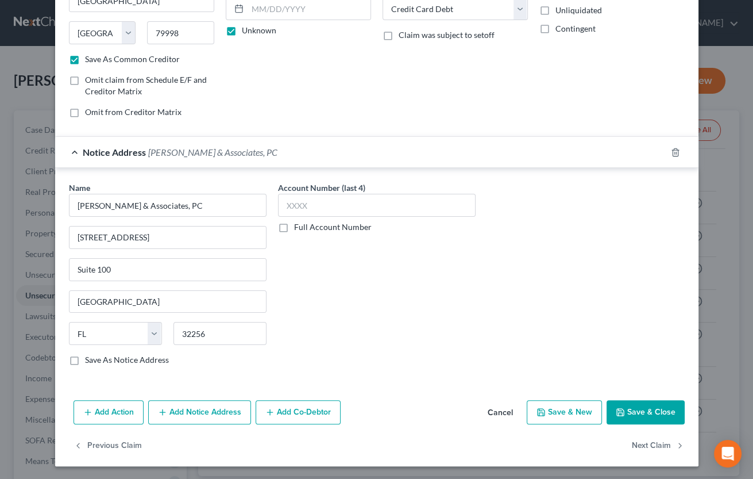
click at [637, 408] on button "Save & Close" at bounding box center [646, 412] width 78 height 24
checkbox input "false"
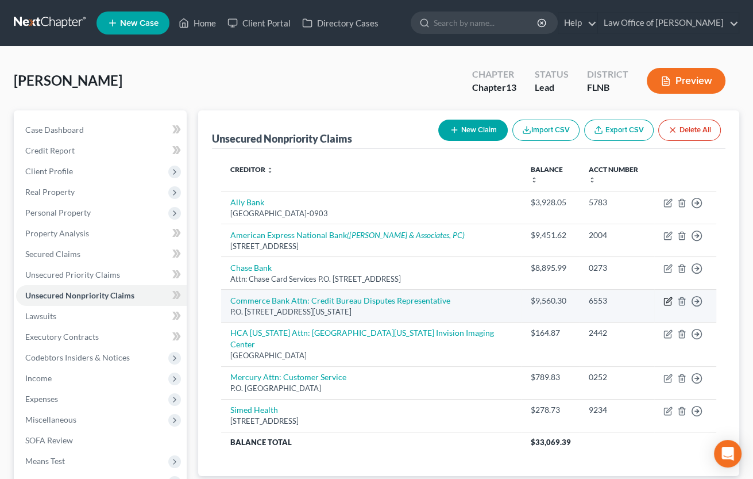
click at [669, 296] on icon "button" at bounding box center [668, 300] width 9 height 9
select select "26"
select select "2"
select select "0"
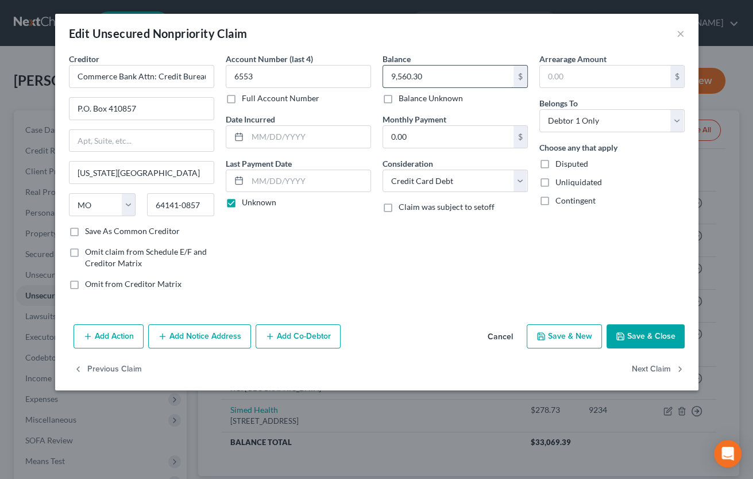
drag, startPoint x: 384, startPoint y: 75, endPoint x: 444, endPoint y: 79, distance: 59.9
click at [444, 79] on input "9,560.30" at bounding box center [448, 76] width 130 height 22
type input "10,158"
click at [307, 141] on input "text" at bounding box center [309, 137] width 123 height 22
type input "[DATE]"
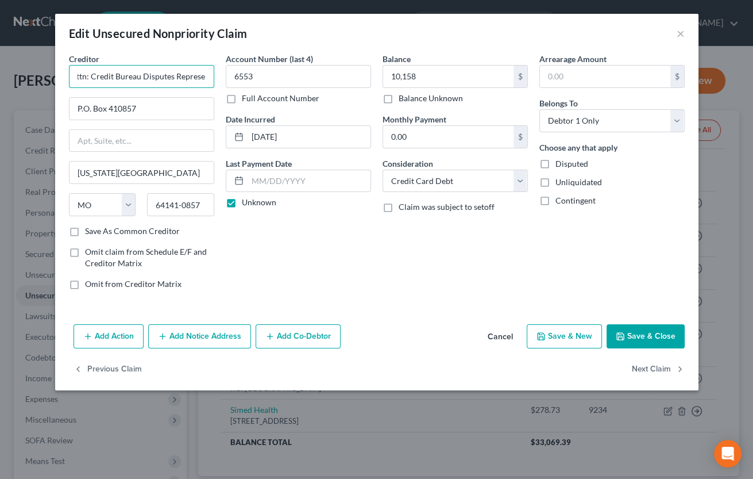
scroll to position [0, 88]
drag, startPoint x: 136, startPoint y: 76, endPoint x: 234, endPoint y: 76, distance: 98.2
click at [214, 76] on input "Commerce Bank Attn: Credit Bureau Disputes Representative" at bounding box center [141, 76] width 145 height 23
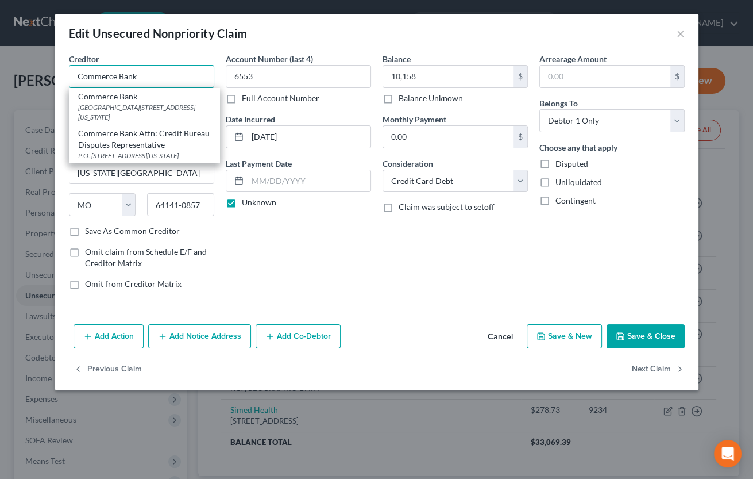
type input "Commerce Bank"
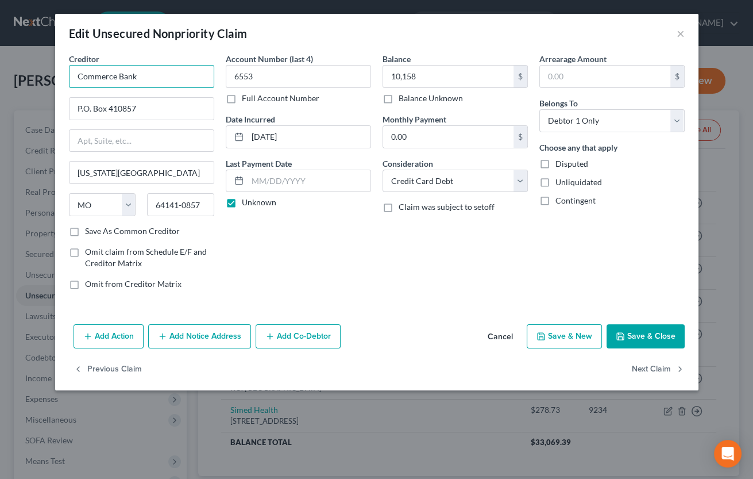
drag, startPoint x: 78, startPoint y: 78, endPoint x: 134, endPoint y: 73, distance: 56.5
click at [134, 73] on input "Commerce Bank" at bounding box center [141, 76] width 145 height 23
click at [190, 337] on button "Add Notice Address" at bounding box center [199, 336] width 103 height 24
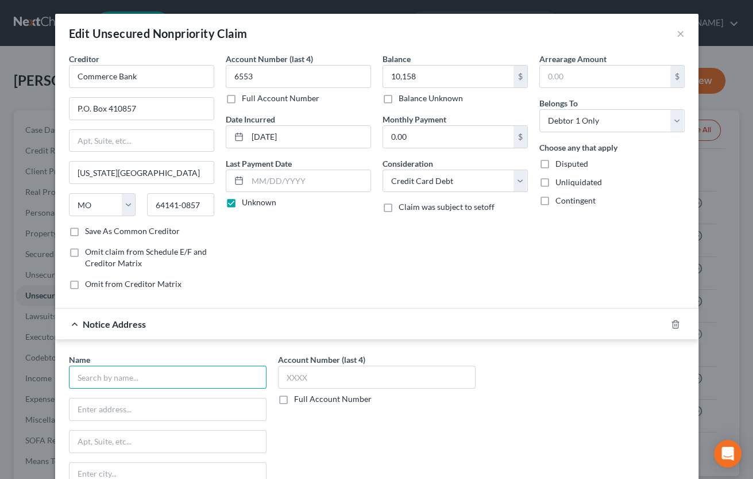
click at [174, 373] on input "text" at bounding box center [168, 376] width 198 height 23
paste input "Commerce Bank"
type input "Commerce Bank"
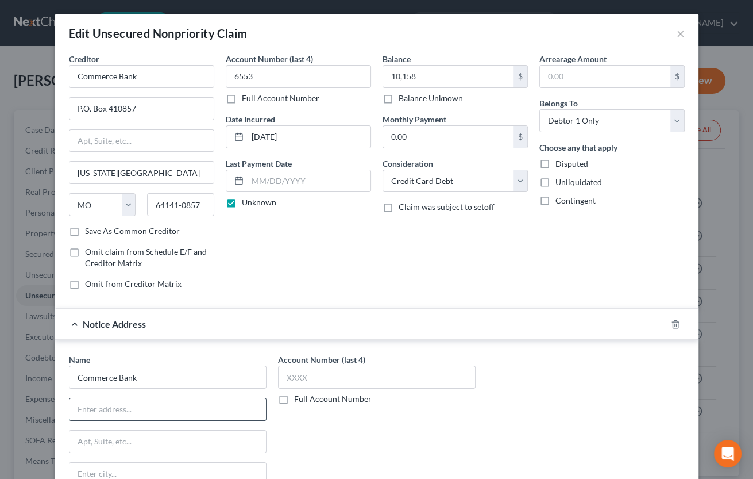
click at [165, 414] on input "text" at bounding box center [168, 409] width 196 height 22
type input "PO Box 411036"
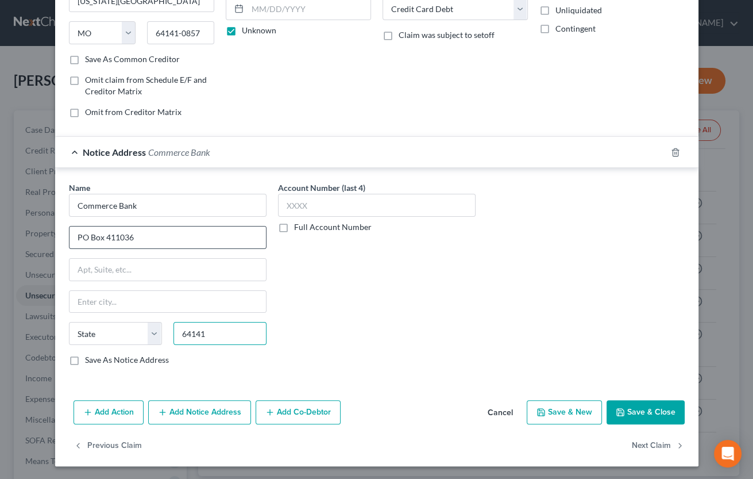
type input "64141"
type input "[US_STATE][GEOGRAPHIC_DATA]"
select select "26"
click at [626, 415] on button "Save & Close" at bounding box center [646, 412] width 78 height 24
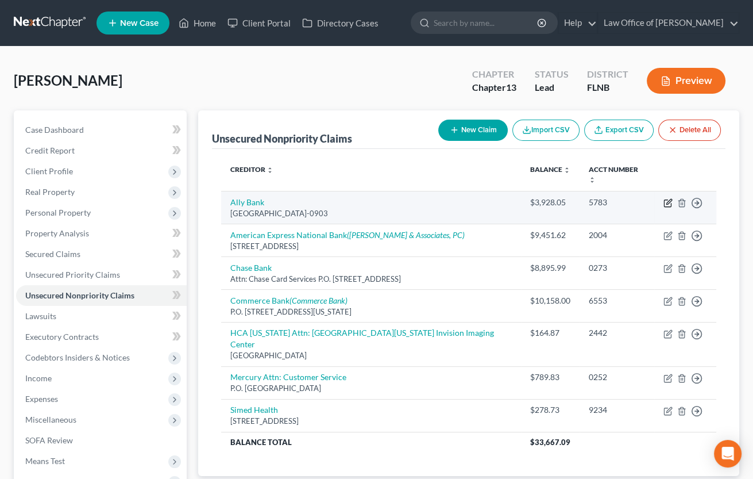
click at [670, 198] on icon "button" at bounding box center [668, 202] width 9 height 9
select select "24"
select select "2"
select select "0"
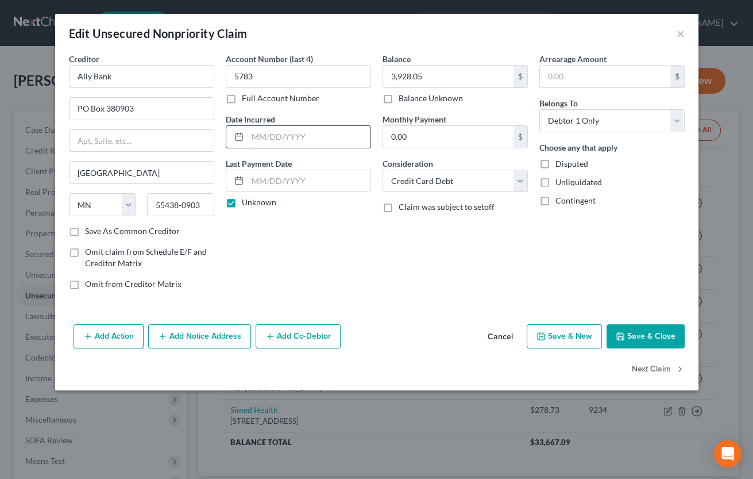
click at [343, 139] on input "text" at bounding box center [309, 137] width 123 height 22
type input "[DATE]"
click at [643, 369] on button "Next Claim" at bounding box center [658, 369] width 53 height 24
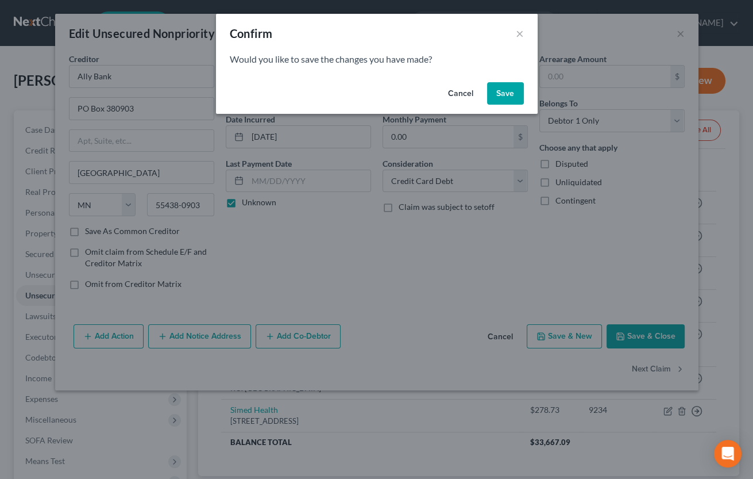
click at [503, 93] on button "Save" at bounding box center [505, 93] width 37 height 23
select select "45"
select select "2"
select select "0"
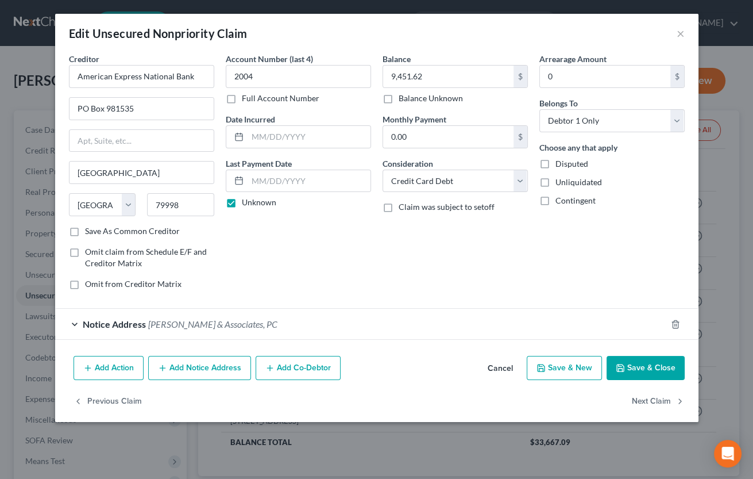
type input "0"
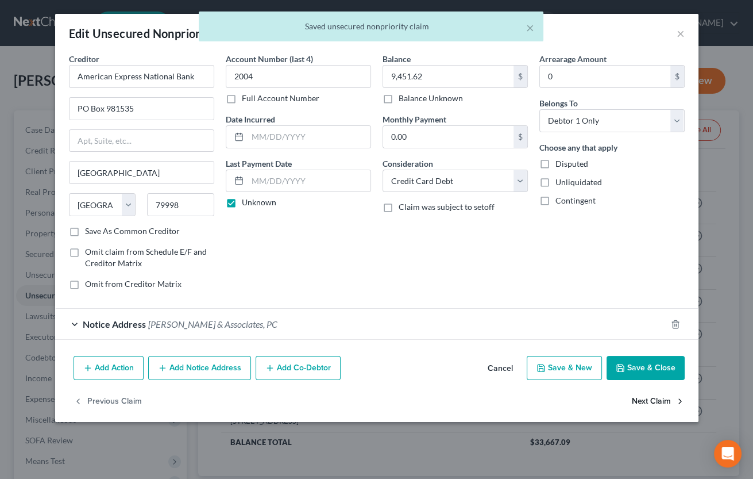
click at [654, 399] on button "Next Claim" at bounding box center [658, 401] width 53 height 24
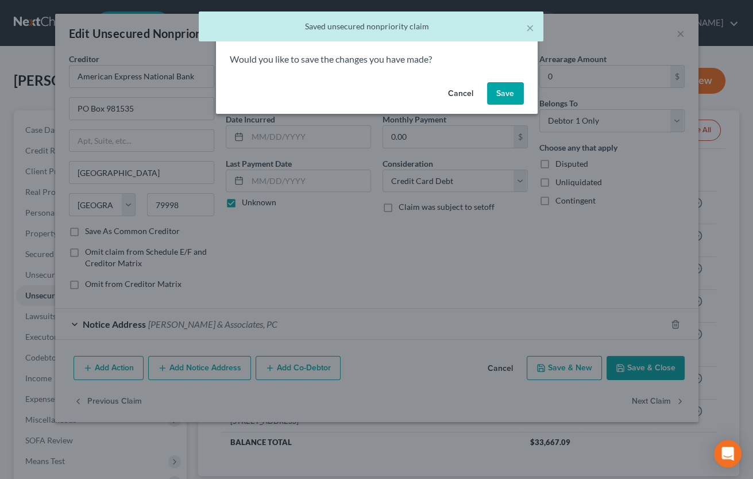
click at [495, 95] on button "Save" at bounding box center [505, 93] width 37 height 23
select select "7"
select select "2"
select select "0"
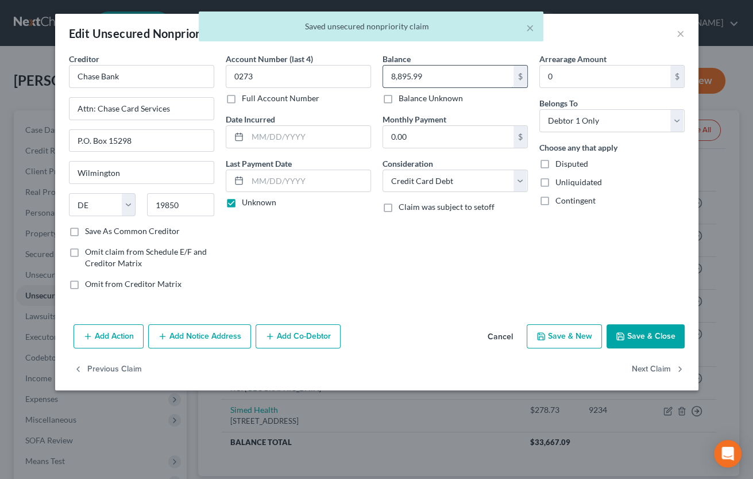
click at [431, 80] on input "8,895.99" at bounding box center [448, 76] width 130 height 22
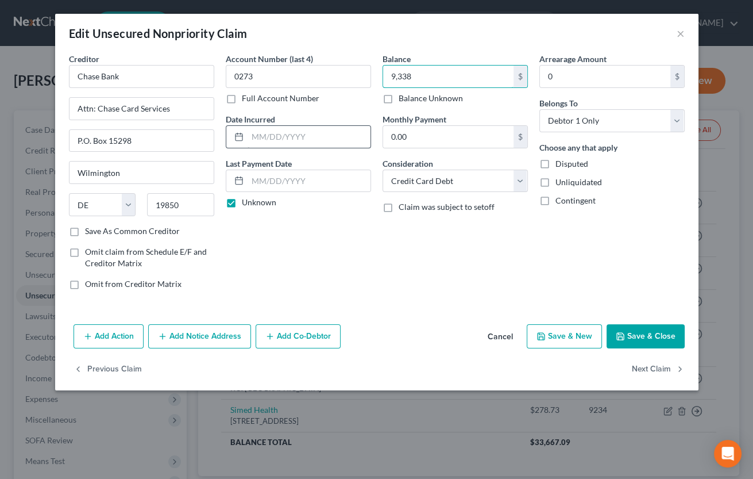
type input "9,338"
click at [292, 138] on input "text" at bounding box center [309, 137] width 123 height 22
type input "[DATE]"
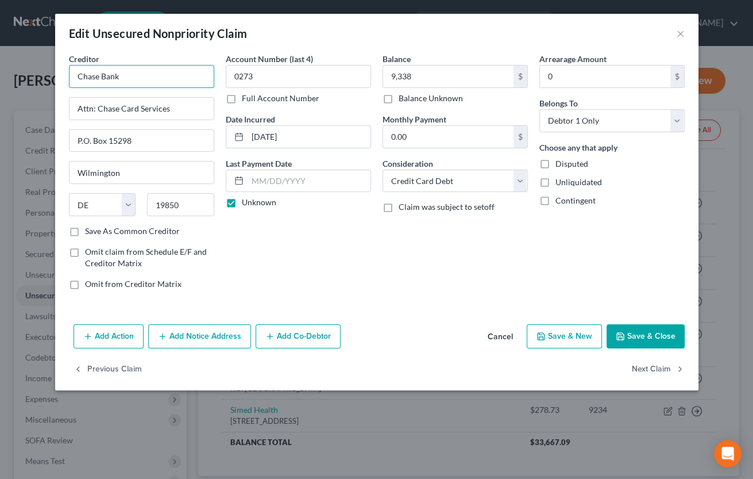
click at [78, 78] on input "Chase Bank" at bounding box center [141, 76] width 145 height 23
drag, startPoint x: 78, startPoint y: 136, endPoint x: 130, endPoint y: 139, distance: 51.8
click at [130, 139] on input "P.O. Box 15298" at bounding box center [142, 141] width 144 height 22
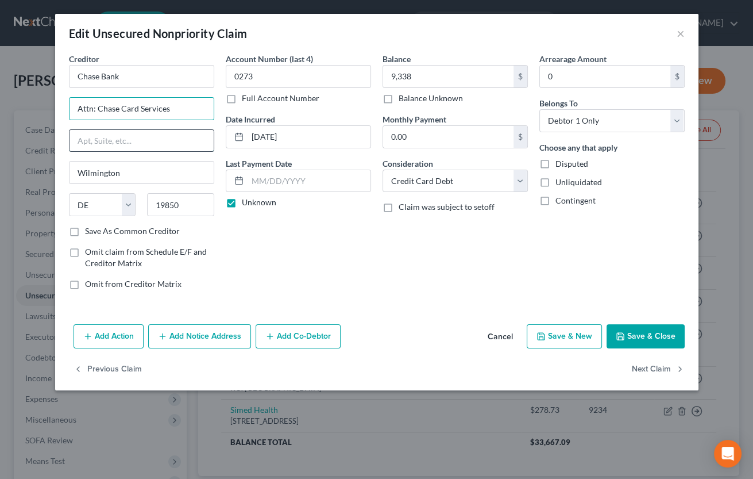
click at [160, 142] on input "text" at bounding box center [142, 141] width 144 height 22
type input "P.O. Box 15298"
click at [170, 109] on input "Attn: Chase Card Services" at bounding box center [142, 109] width 144 height 22
drag, startPoint x: 170, startPoint y: 109, endPoint x: 73, endPoint y: 107, distance: 97.1
click at [73, 107] on input "Attn: Chase Card Services" at bounding box center [142, 109] width 144 height 22
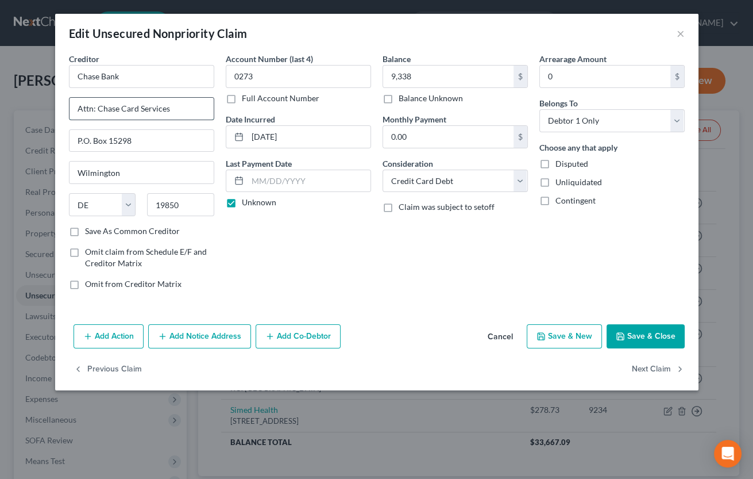
paste input "P.O. Box 15298"
type input "P.O. Box 15298"
drag, startPoint x: 146, startPoint y: 145, endPoint x: 57, endPoint y: 134, distance: 89.7
click at [70, 134] on input "P.O. Box 15298" at bounding box center [142, 141] width 144 height 22
click at [187, 336] on button "Add Notice Address" at bounding box center [199, 336] width 103 height 24
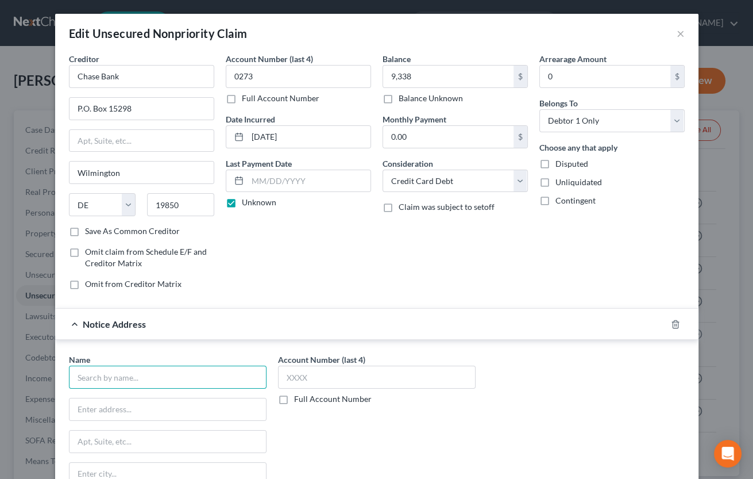
click at [161, 375] on input "text" at bounding box center [168, 376] width 198 height 23
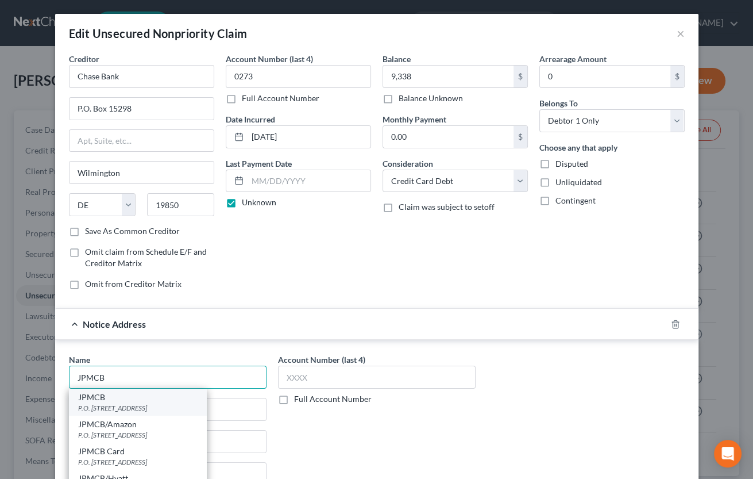
type input "JPMCB"
click at [171, 410] on div "P.O. [STREET_ADDRESS]" at bounding box center [137, 408] width 119 height 10
type input "P.O. Box 15369"
type input "Wilmington"
select select "7"
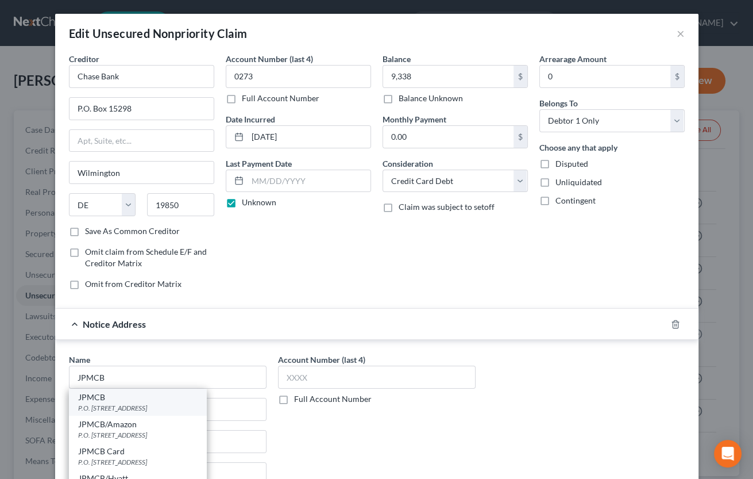
type input "19850"
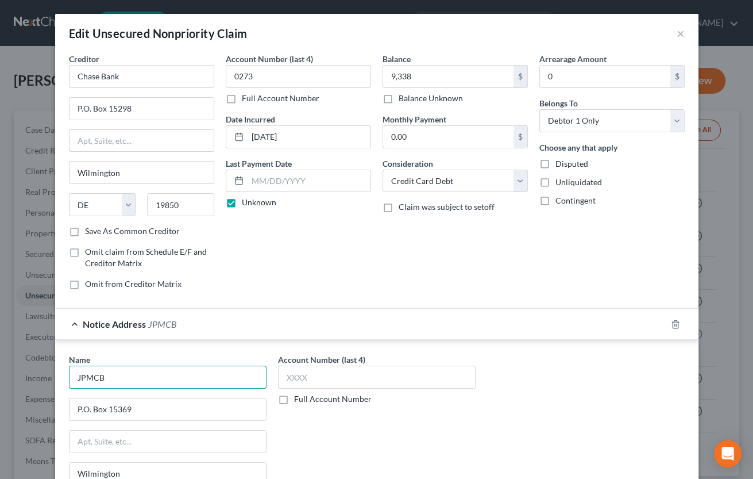
click at [176, 381] on input "JPMCB" at bounding box center [168, 376] width 198 height 23
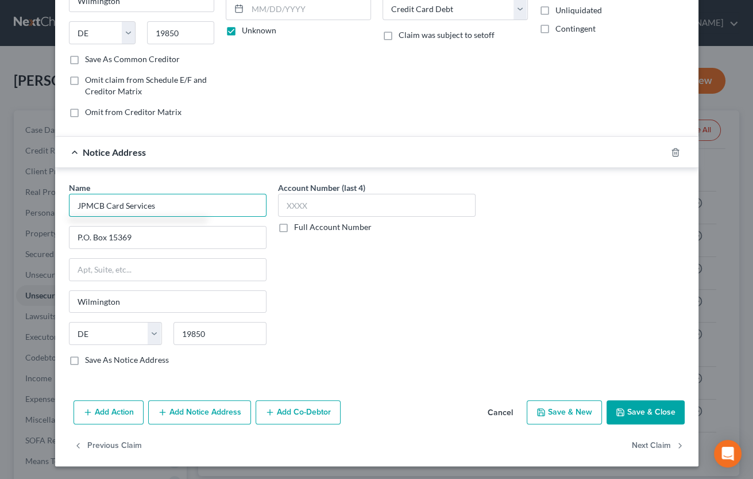
type input "JPMCB Card Services"
click at [641, 422] on button "Save & Close" at bounding box center [646, 412] width 78 height 24
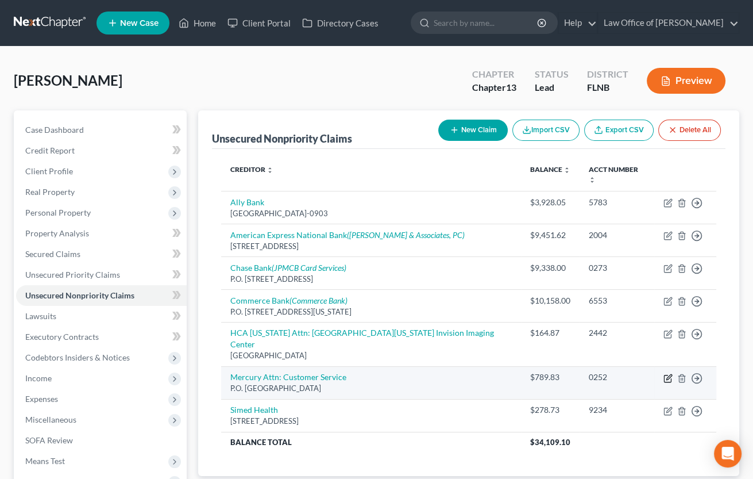
click at [666, 373] on icon "button" at bounding box center [668, 377] width 9 height 9
select select "10"
select select "2"
select select "0"
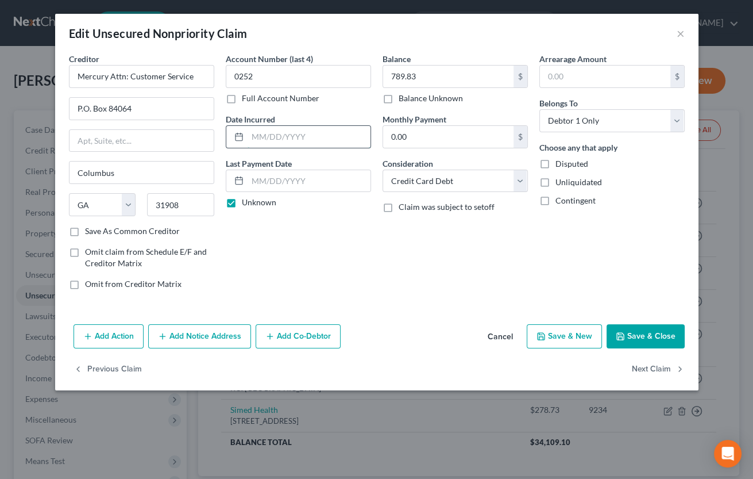
click at [304, 140] on input "text" at bounding box center [309, 137] width 123 height 22
type input "[DATE]"
click at [76, 77] on input "Mercury Attn: Customer Service" at bounding box center [141, 76] width 145 height 23
type input "FB&T/Mercury"
click at [647, 371] on button "Next Claim" at bounding box center [658, 369] width 53 height 24
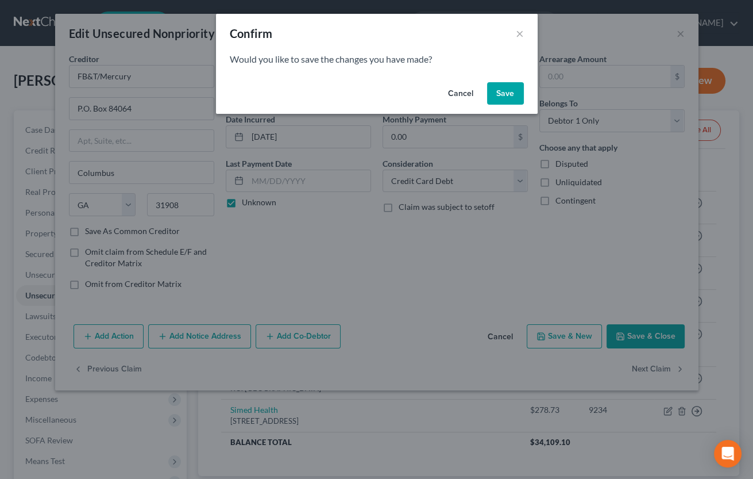
click at [508, 93] on button "Save" at bounding box center [505, 93] width 37 height 23
select select "9"
select select "0"
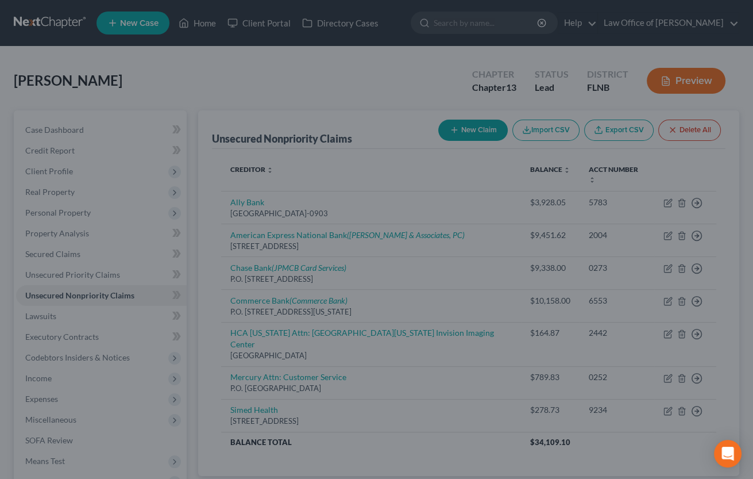
type input "0"
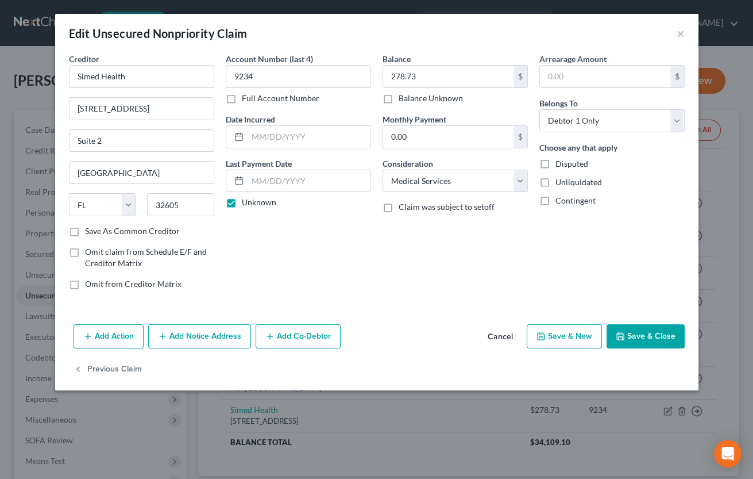
click at [633, 339] on button "Save & Close" at bounding box center [646, 336] width 78 height 24
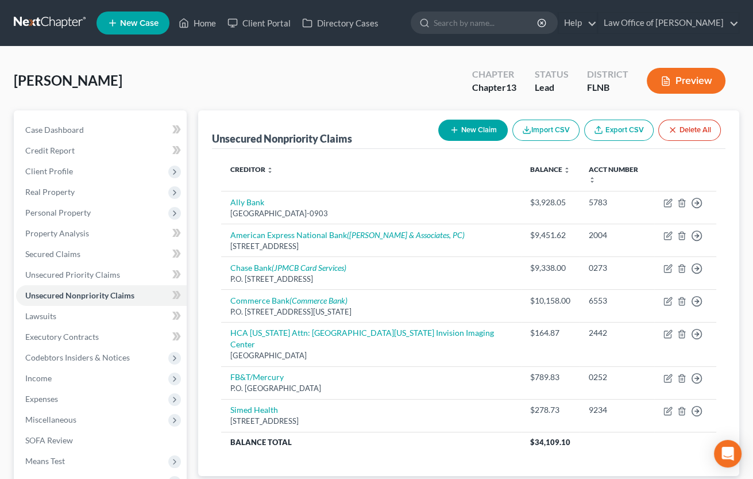
click at [477, 133] on button "New Claim" at bounding box center [473, 129] width 70 height 21
select select "0"
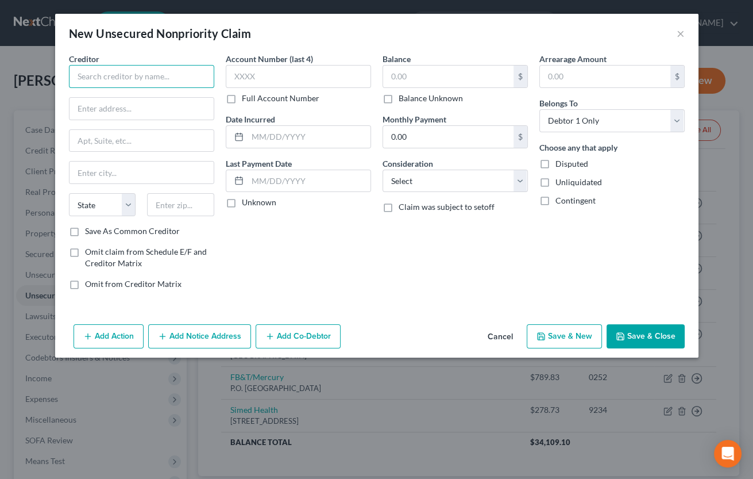
click at [181, 79] on input "text" at bounding box center [141, 76] width 145 height 23
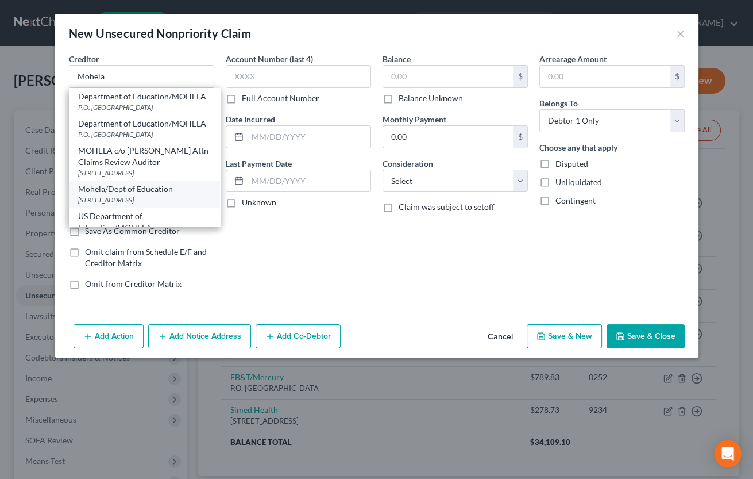
click at [130, 192] on div "Mohela/Dept of Education" at bounding box center [144, 188] width 133 height 11
type input "Mohela/Dept of Education"
type input "[STREET_ADDRESS]"
type input "Chesterfield"
select select "26"
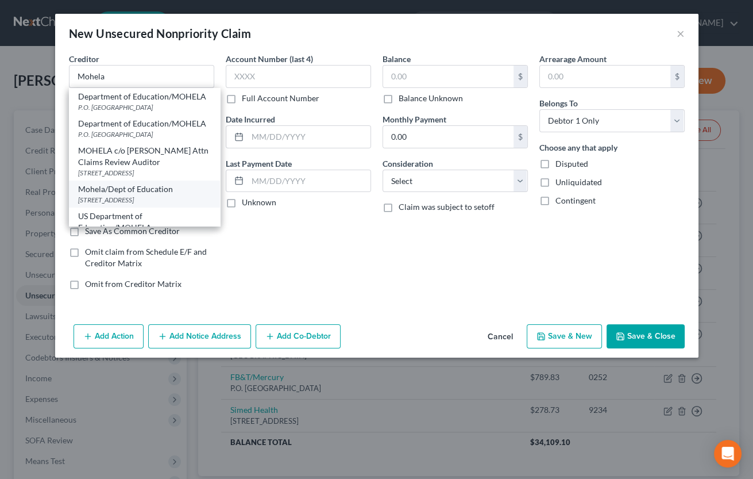
type input "63005"
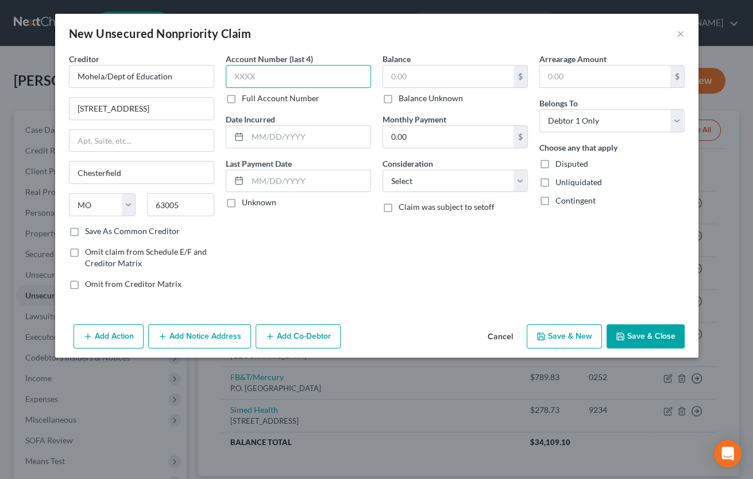
click at [237, 68] on input "text" at bounding box center [298, 76] width 145 height 23
type input "0071"
click at [331, 140] on input "text" at bounding box center [309, 137] width 123 height 22
type input "[DATE]"
click at [431, 76] on input "text" at bounding box center [448, 76] width 130 height 22
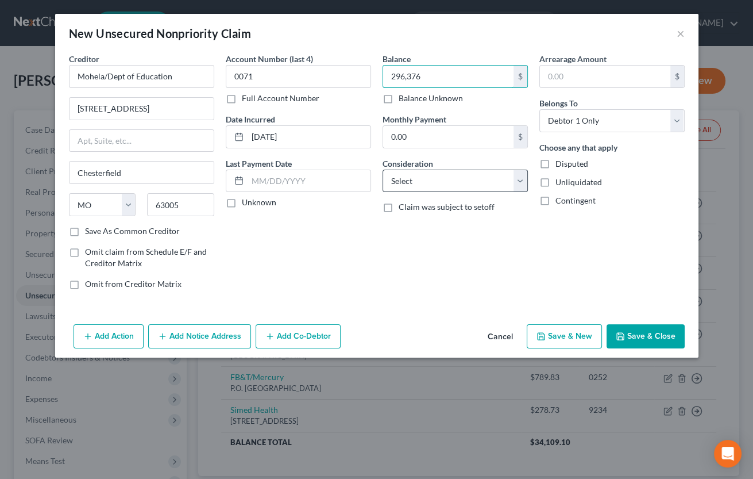
type input "296,376"
select select "17"
click option "Student Loans" at bounding box center [0, 0] width 0 height 0
click at [566, 334] on button "Save & New" at bounding box center [564, 336] width 75 height 24
select select "0"
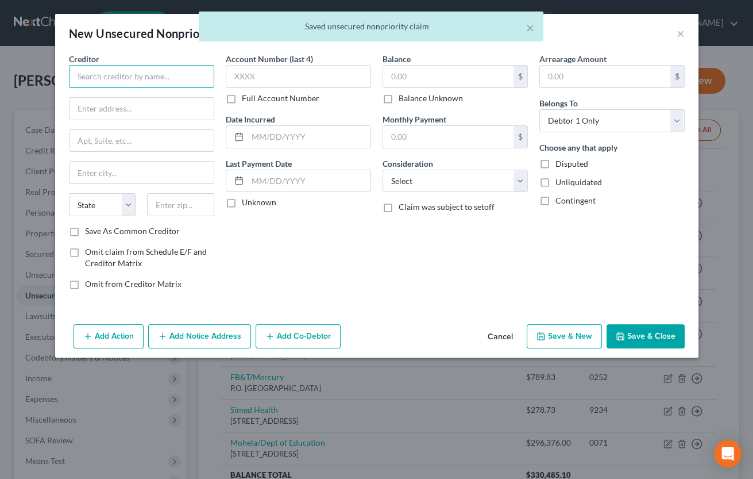
click at [142, 82] on input "text" at bounding box center [141, 76] width 145 height 23
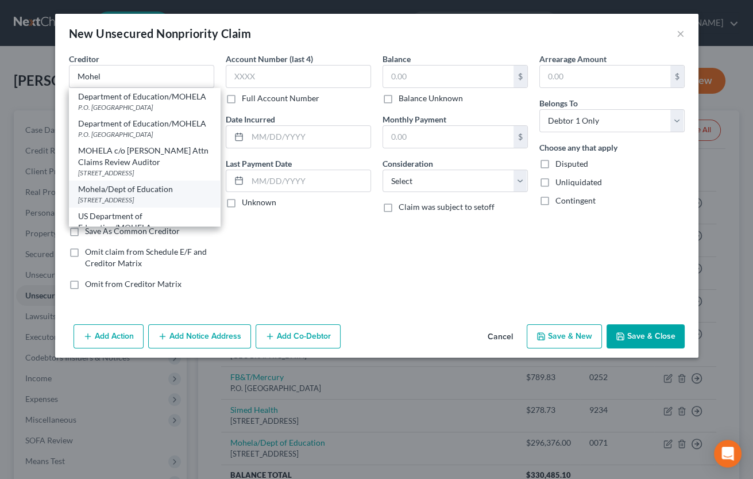
click at [140, 192] on div "Mohela/Dept of Education" at bounding box center [144, 188] width 133 height 11
type input "Mohela/Dept of Education"
type input "[STREET_ADDRESS]"
type input "Chesterfield"
select select "26"
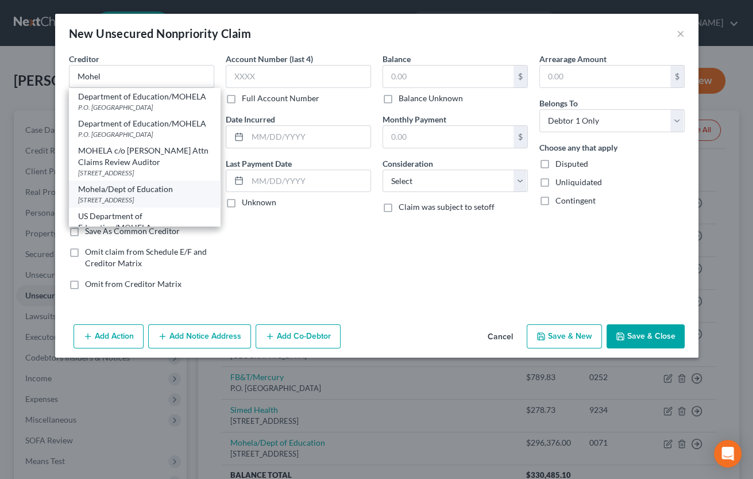
type input "63005"
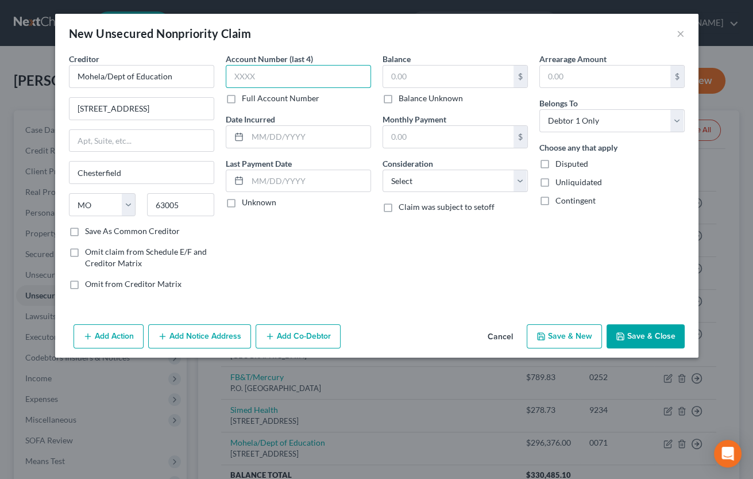
click at [244, 72] on input "text" at bounding box center [298, 76] width 145 height 23
type input "0071"
click at [260, 136] on input "text" at bounding box center [309, 137] width 123 height 22
type input "[DATE]"
click at [423, 82] on input "text" at bounding box center [448, 76] width 130 height 22
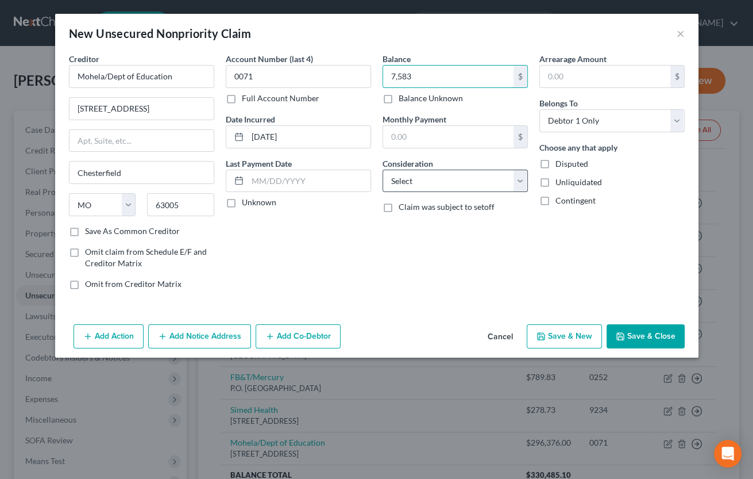
type input "7,583"
select select "17"
click option "Student Loans" at bounding box center [0, 0] width 0 height 0
click at [574, 336] on button "Save & New" at bounding box center [564, 336] width 75 height 24
select select "0"
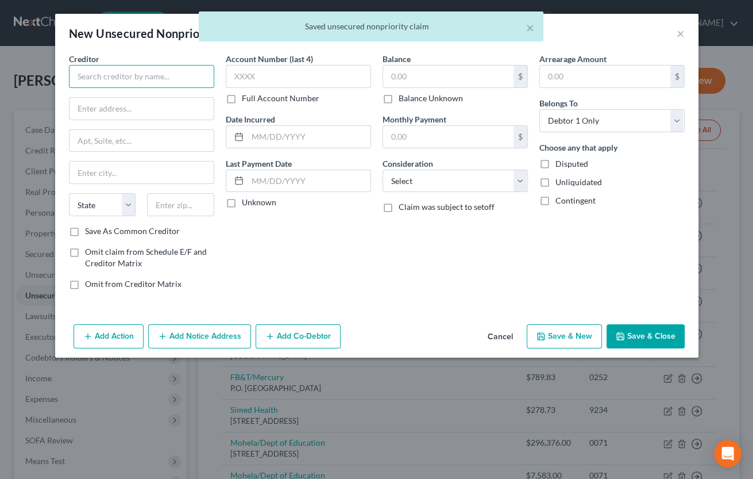
click at [191, 80] on input "text" at bounding box center [141, 76] width 145 height 23
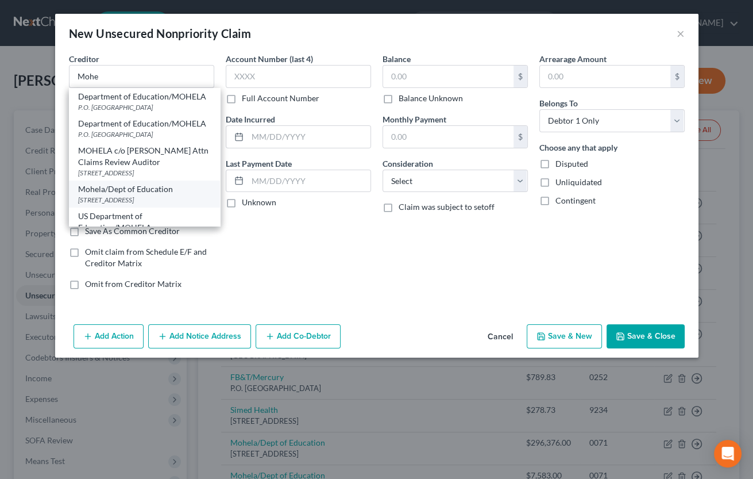
click at [157, 194] on div "Mohela/Dept of Education" at bounding box center [144, 188] width 133 height 11
type input "Mohela/Dept of Education"
type input "[STREET_ADDRESS]"
type input "Chesterfield"
select select "26"
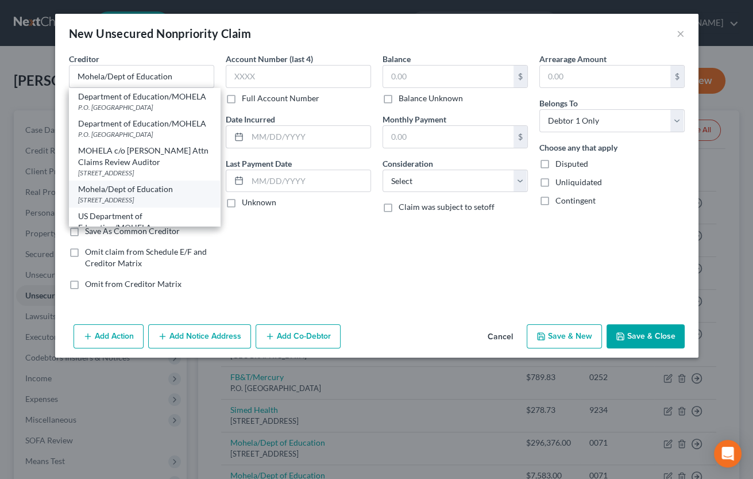
type input "63005"
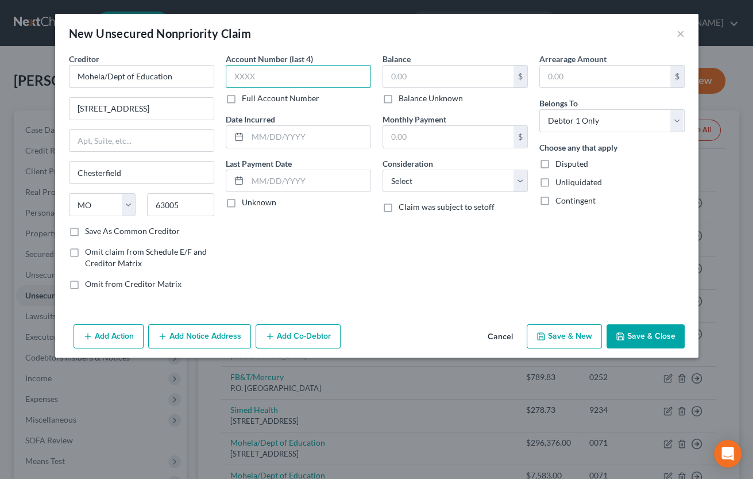
click at [268, 81] on input "text" at bounding box center [298, 76] width 145 height 23
type input "0071"
type input "[DATE]"
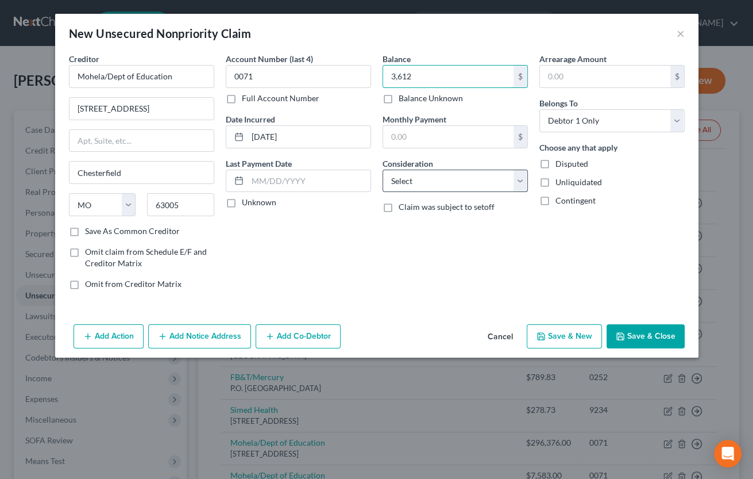
type input "3,612"
select select "17"
click option "Student Loans" at bounding box center [0, 0] width 0 height 0
click at [627, 341] on button "Save & Close" at bounding box center [646, 336] width 78 height 24
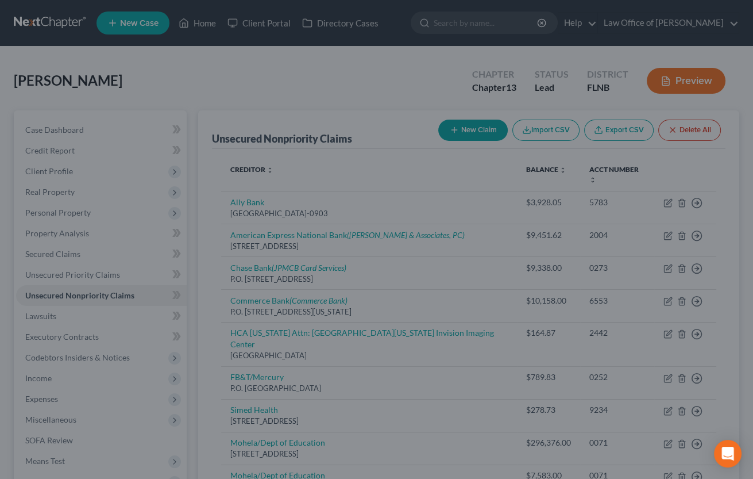
type input "3,612.00"
type input "0.00"
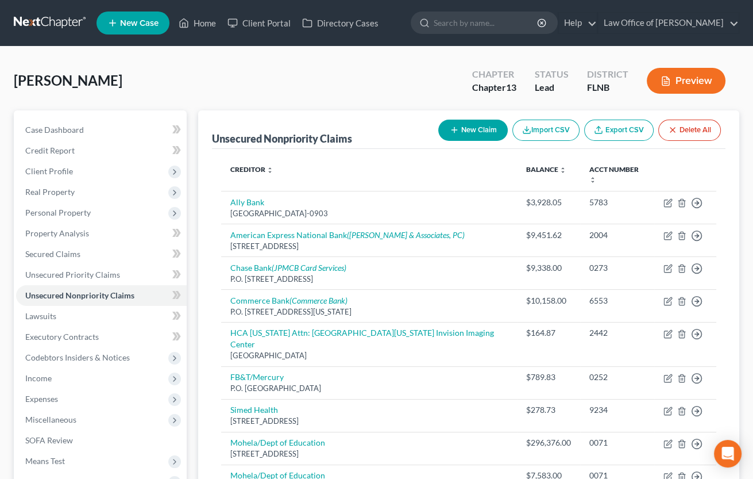
scroll to position [152, 0]
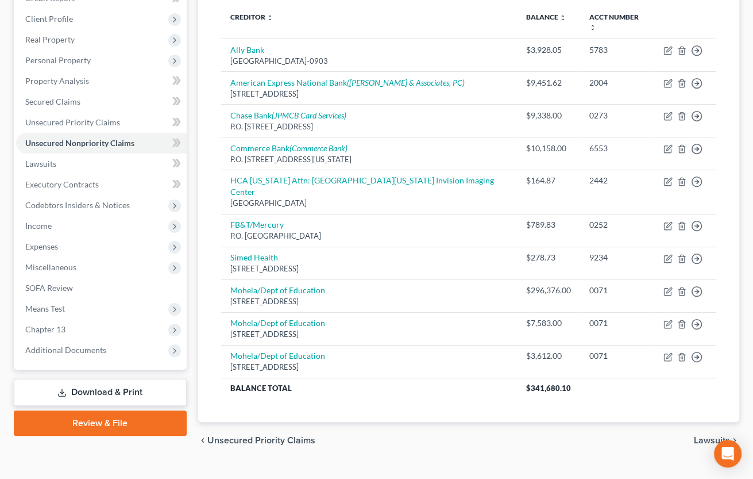
click at [534, 435] on div "chevron_left Unsecured Priority Claims Lawsuits chevron_right" at bounding box center [468, 440] width 541 height 37
click at [41, 221] on span "Income" at bounding box center [38, 226] width 26 height 10
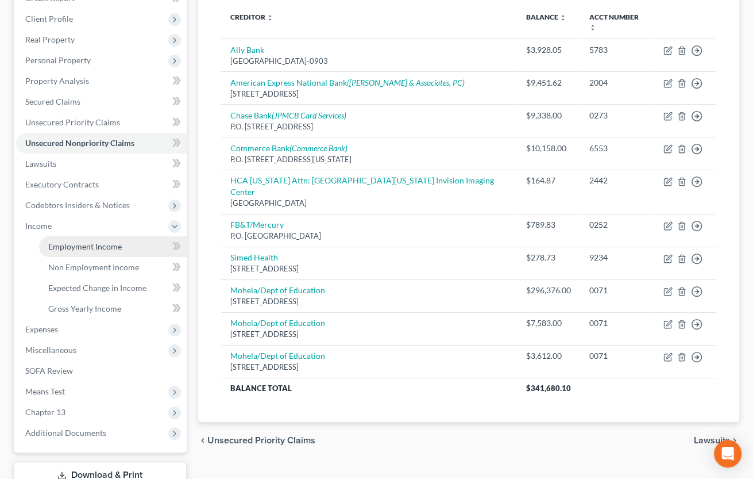
click at [68, 241] on span "Employment Income" at bounding box center [85, 246] width 74 height 10
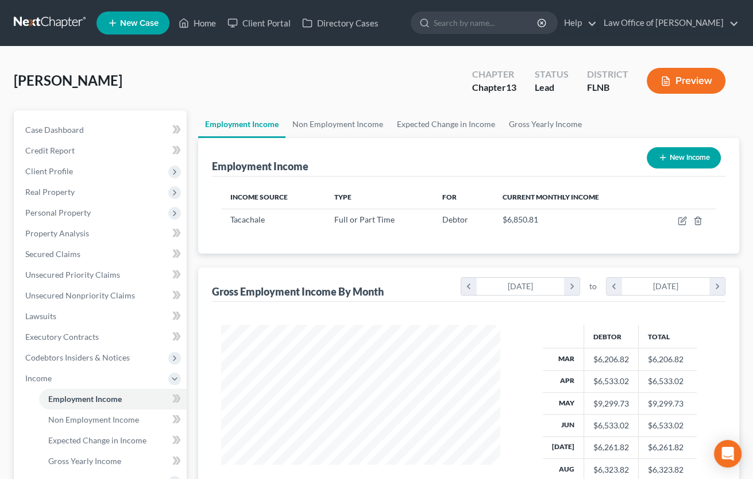
scroll to position [234, 0]
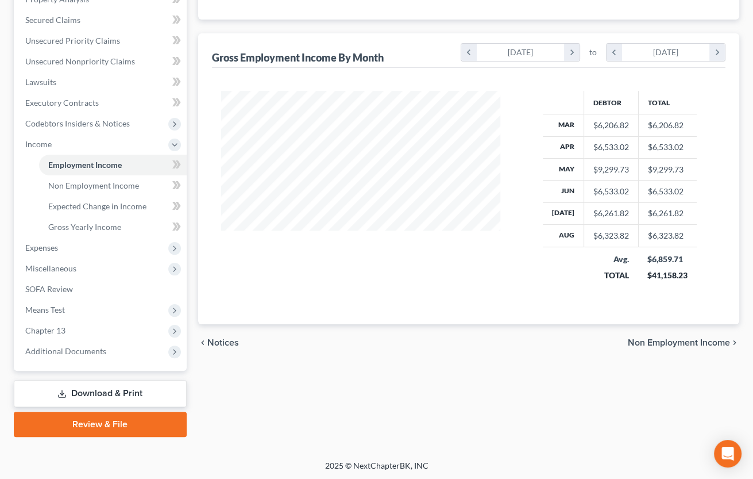
click at [630, 341] on span "Non Employment Income" at bounding box center [679, 342] width 102 height 9
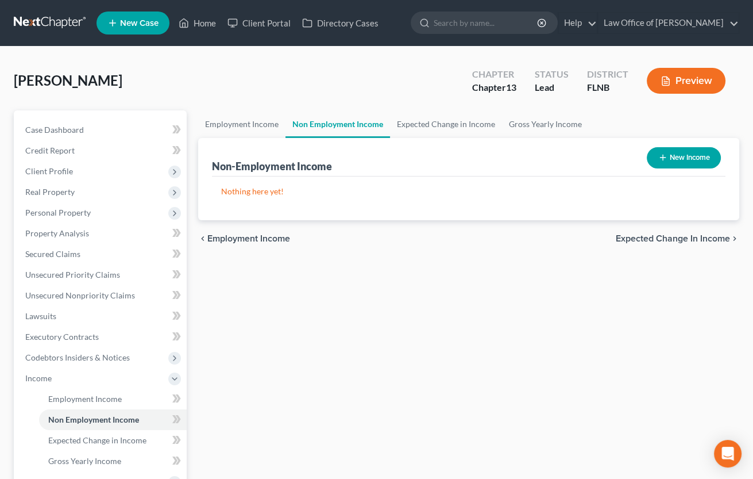
click at [636, 238] on span "Expected Change in Income" at bounding box center [673, 238] width 114 height 9
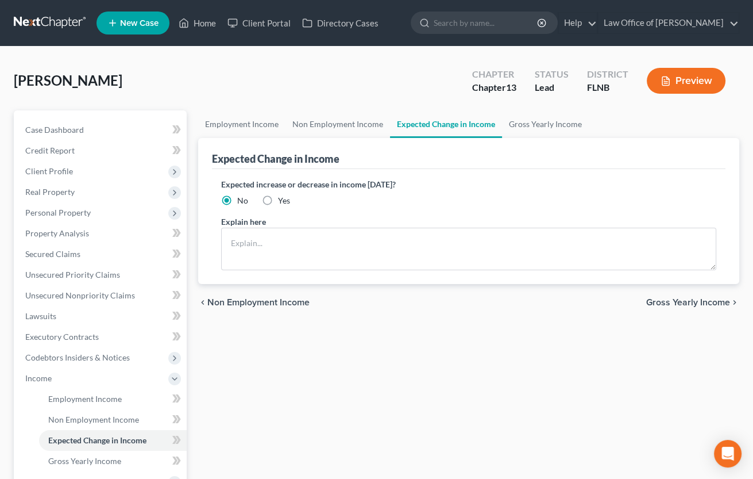
click at [651, 304] on span "Gross Yearly Income" at bounding box center [688, 302] width 84 height 9
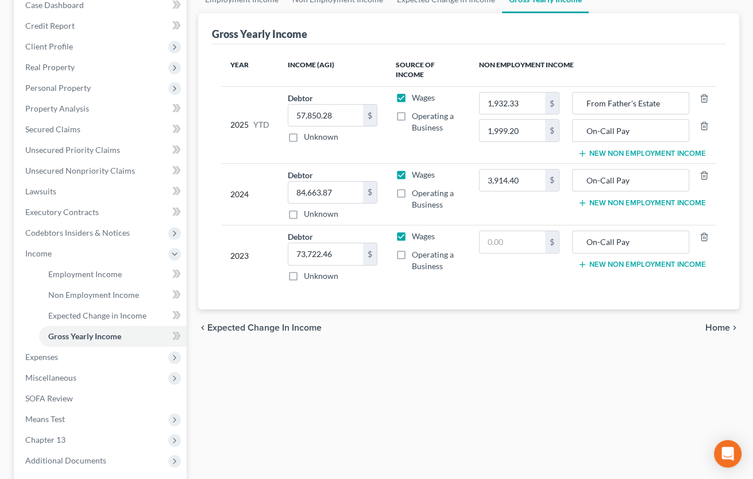
scroll to position [126, 0]
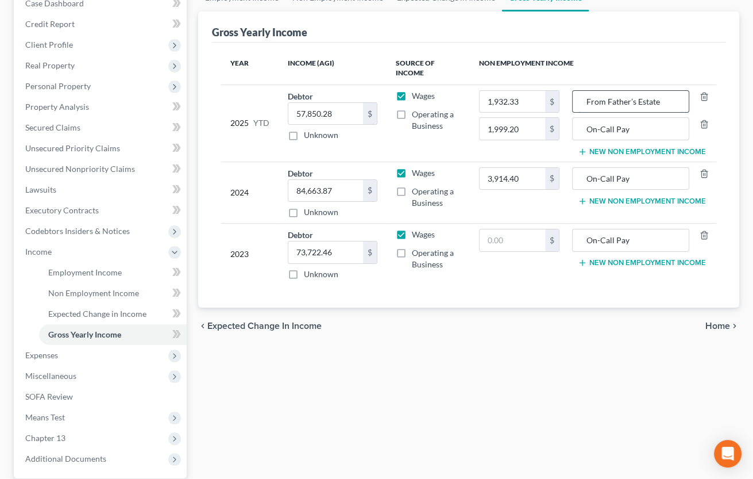
click at [579, 98] on input "From Father’s Estate" at bounding box center [631, 102] width 105 height 22
drag, startPoint x: 579, startPoint y: 98, endPoint x: 660, endPoint y: 97, distance: 81.0
click at [660, 97] on input "From Father’s Estate" at bounding box center [631, 102] width 105 height 22
type input "Inheritance"
click at [716, 326] on span "Home" at bounding box center [717, 325] width 25 height 9
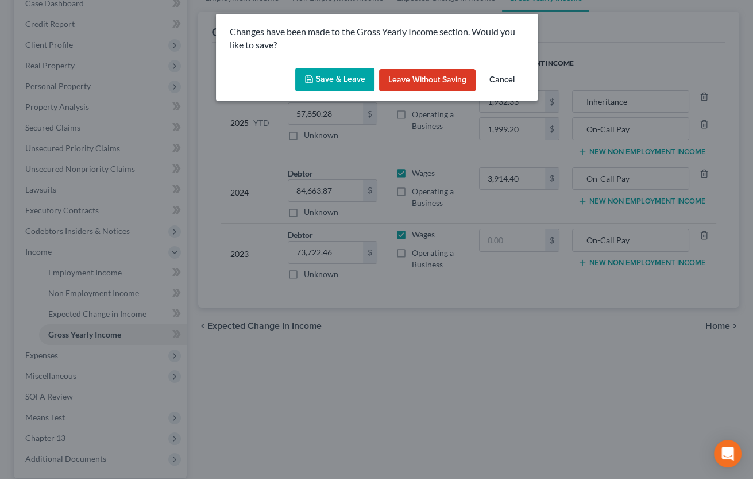
click at [314, 77] on icon "button" at bounding box center [308, 79] width 9 height 9
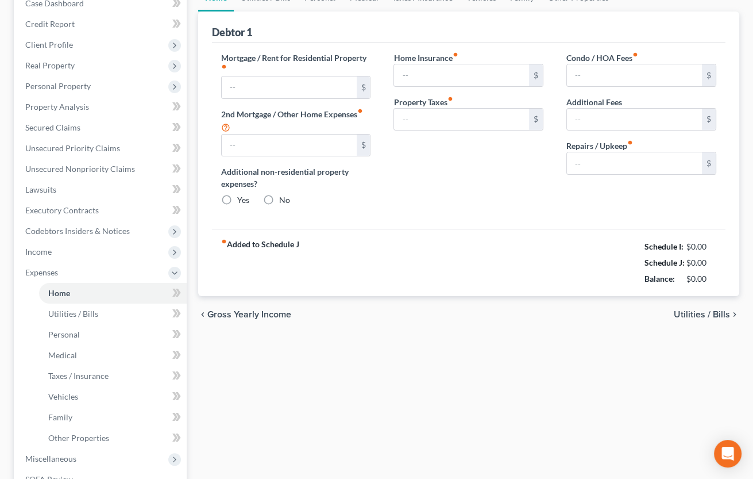
type input "1,500.00"
type input "0.00"
radio input "true"
type input "143.00"
type input "212.34"
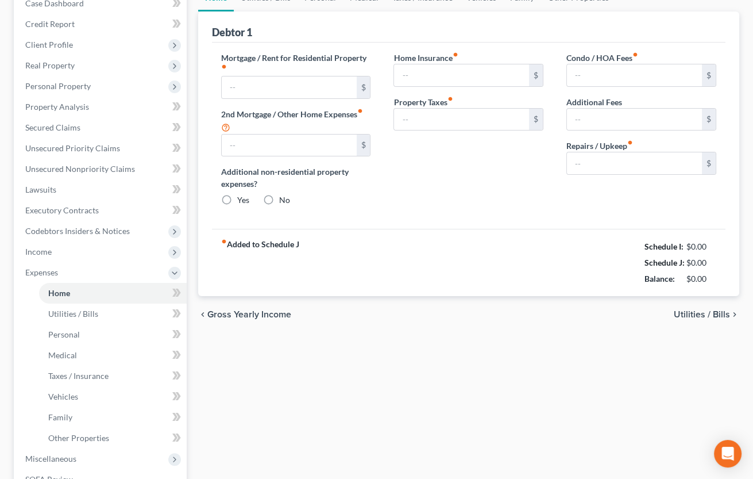
type input "389.00"
type input "0.00"
type input "100.00"
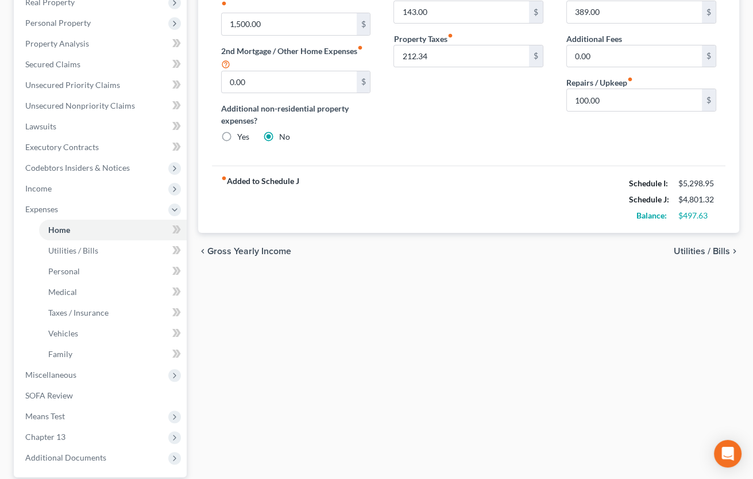
scroll to position [296, 0]
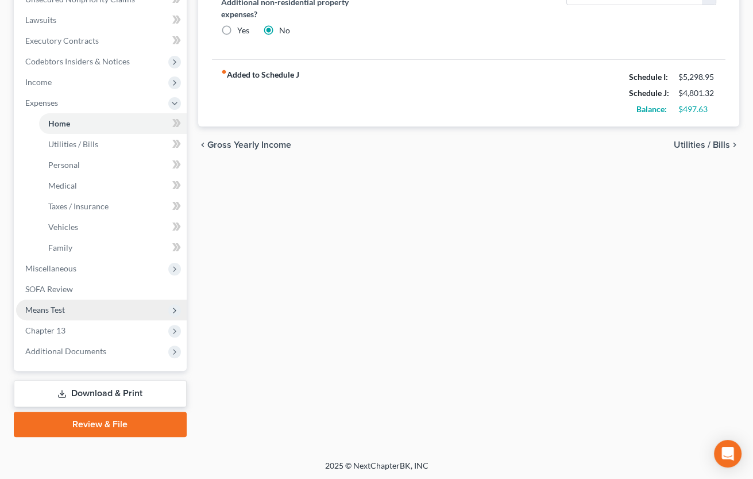
click at [50, 308] on span "Means Test" at bounding box center [45, 309] width 40 height 10
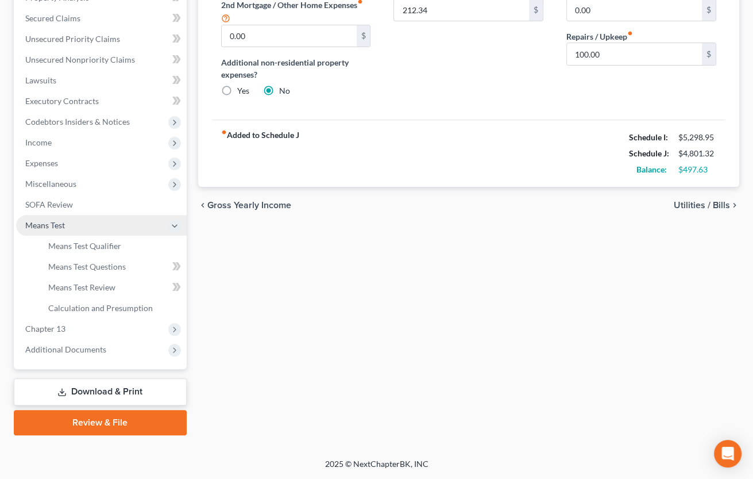
scroll to position [234, 0]
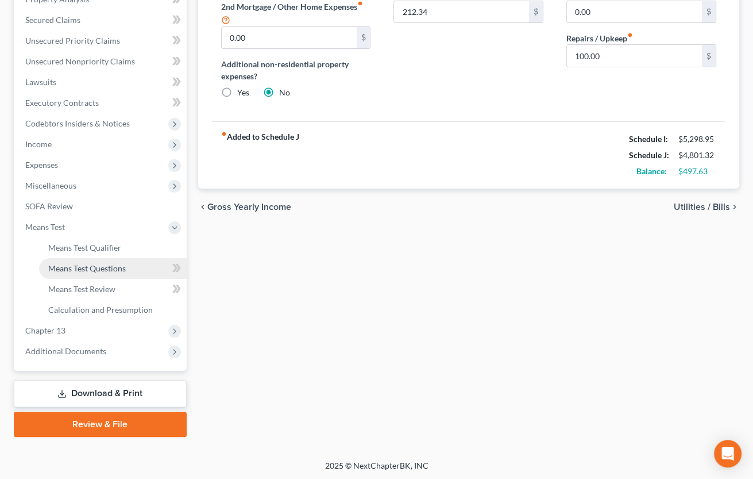
click at [76, 263] on link "Means Test Questions" at bounding box center [113, 268] width 148 height 21
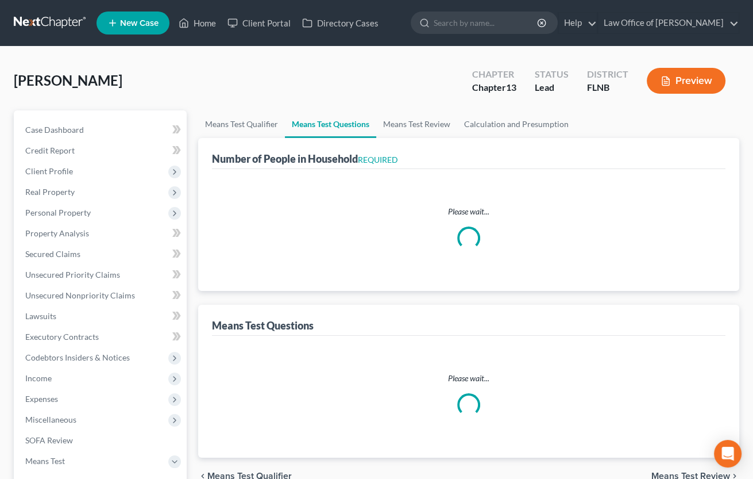
select select "0"
select select "60"
select select "1"
select select "36"
select select "1"
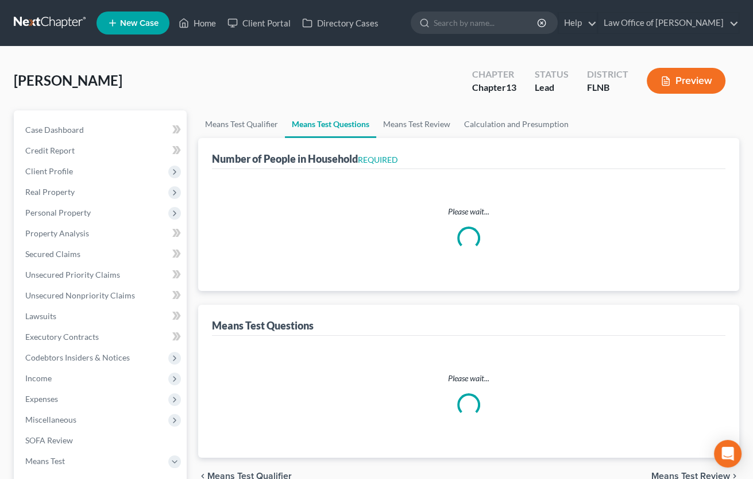
select select "1"
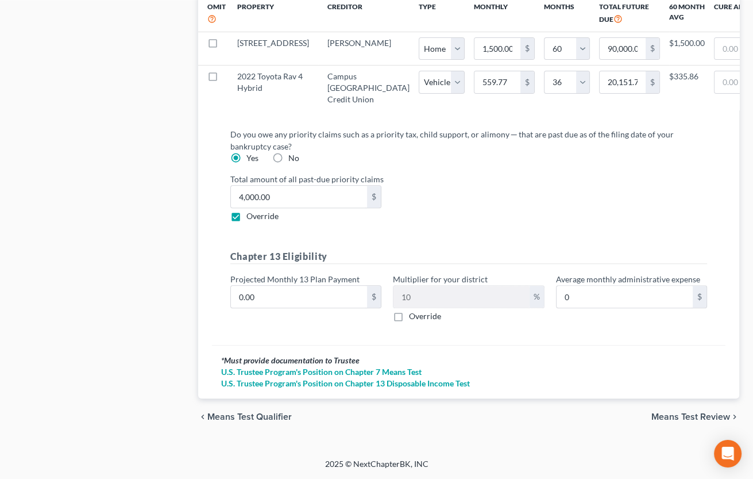
scroll to position [1267, 0]
click at [348, 290] on input "0.00" at bounding box center [299, 297] width 136 height 22
type input "7"
type input "0.70"
type input "72"
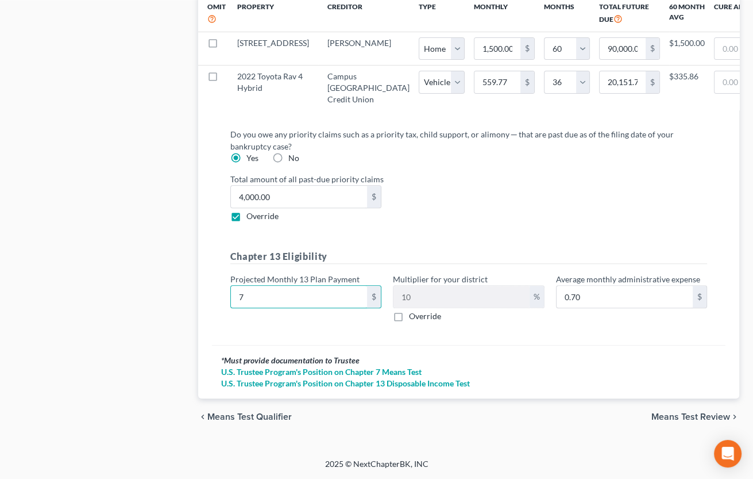
type input "7.20"
type input "724"
type input "72.40"
type input "724.4"
type input "72.44"
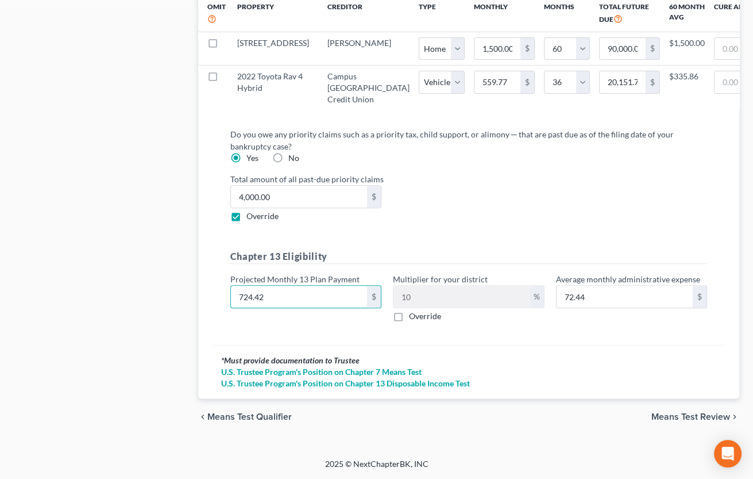
type input "724.42"
click at [663, 421] on span "Means Test Review" at bounding box center [690, 416] width 79 height 9
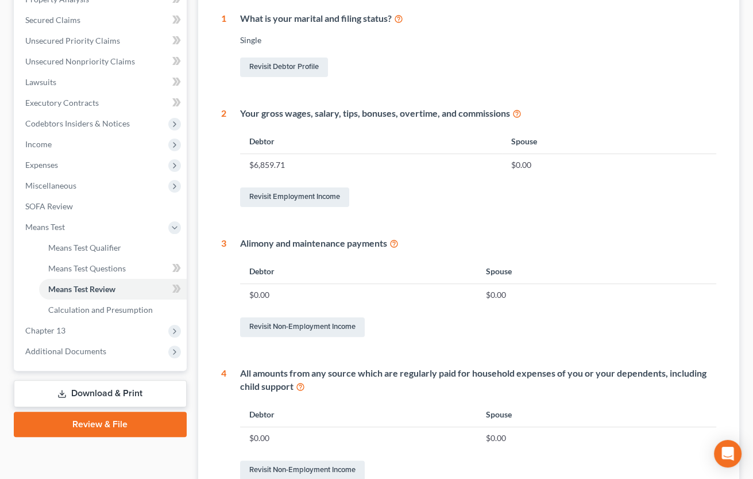
click at [95, 389] on link "Download & Print" at bounding box center [100, 393] width 173 height 27
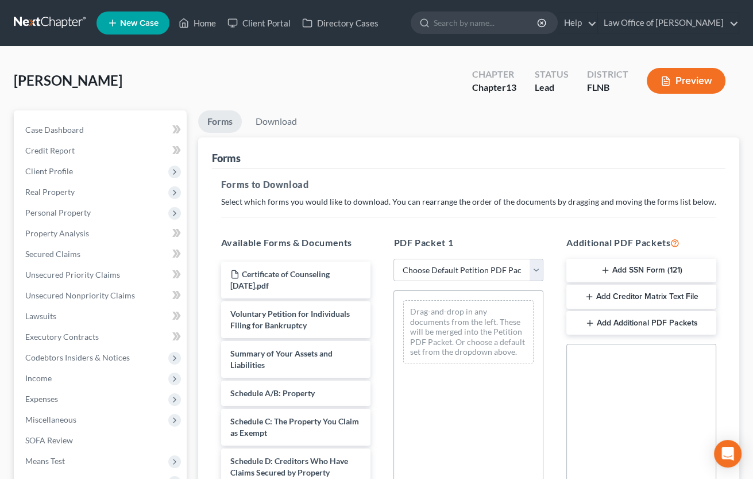
select select "9"
click option "Draft schedules & statements" at bounding box center [0, 0] width 0 height 0
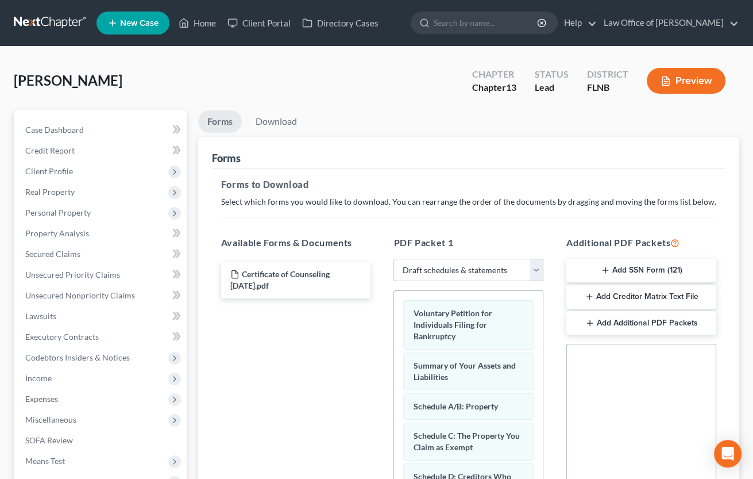
click at [628, 267] on button "Add SSN Form (121)" at bounding box center [641, 271] width 150 height 24
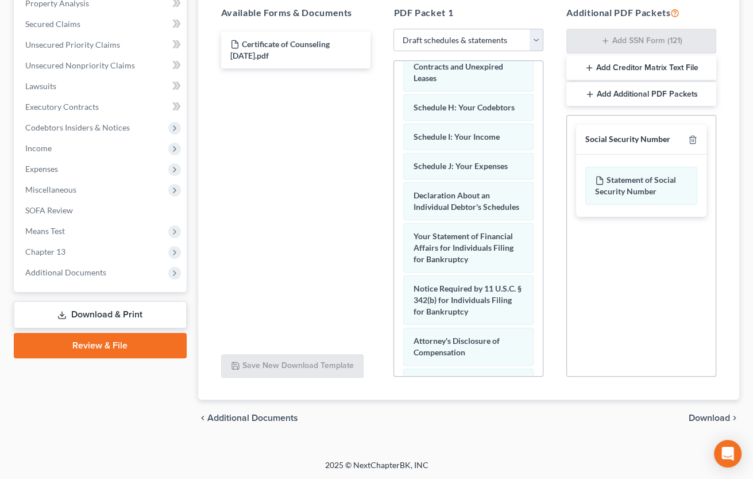
scroll to position [487, 0]
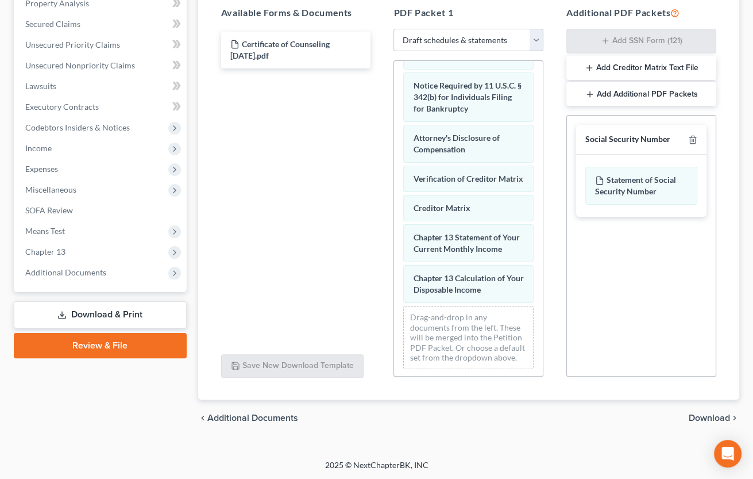
click at [707, 418] on span "Download" at bounding box center [709, 417] width 41 height 9
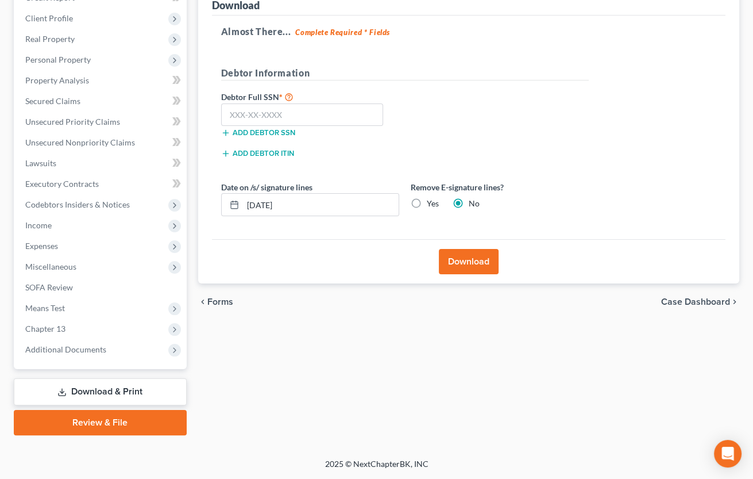
scroll to position [151, 0]
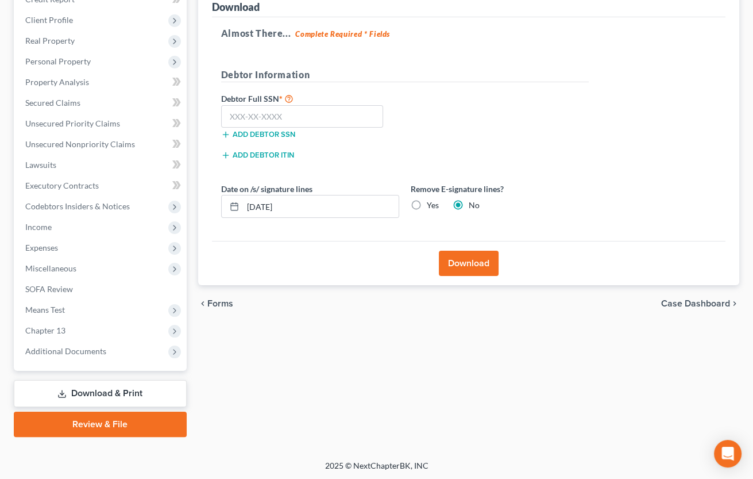
click at [427, 206] on label "Yes" at bounding box center [433, 204] width 12 height 11
click at [431, 206] on input "Yes" at bounding box center [434, 202] width 7 height 7
radio input "true"
radio input "false"
click at [341, 113] on input "text" at bounding box center [302, 116] width 163 height 23
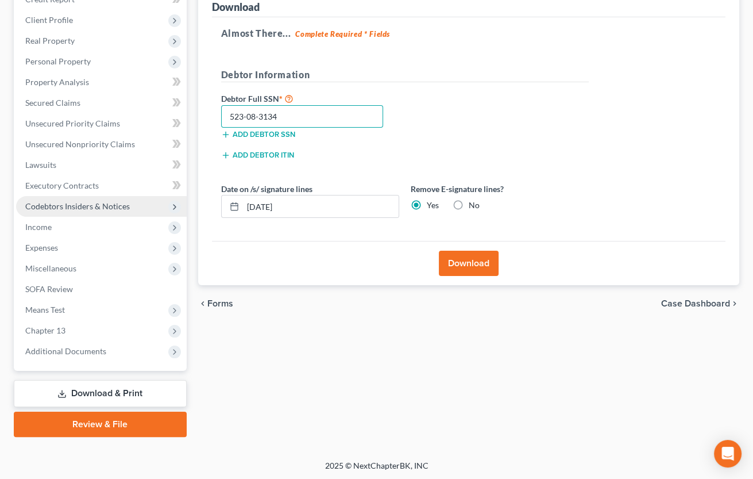
type input "523-08-3134"
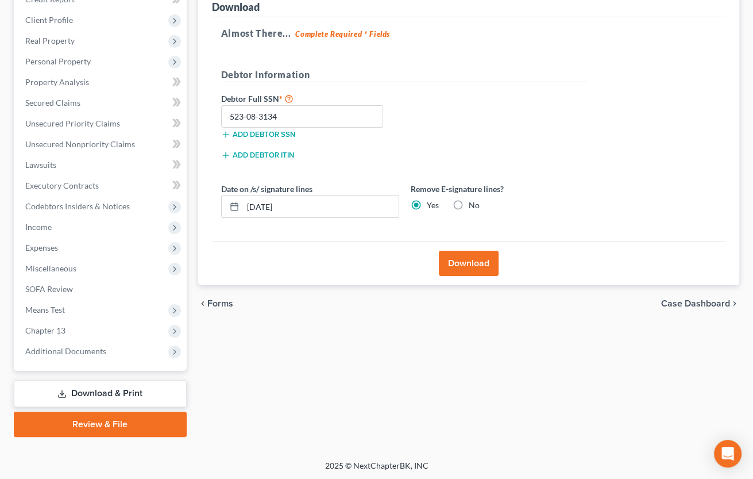
click at [475, 264] on button "Download" at bounding box center [469, 262] width 60 height 25
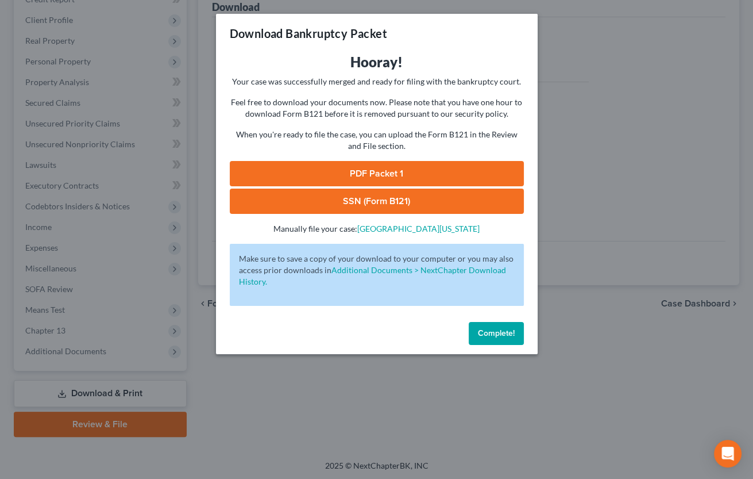
click at [367, 199] on link "SSN (Form B121)" at bounding box center [377, 200] width 294 height 25
click at [316, 174] on link "PDF Packet 1" at bounding box center [377, 173] width 294 height 25
click at [495, 328] on button "Complete!" at bounding box center [496, 333] width 55 height 23
